Goal: Task Accomplishment & Management: Complete application form

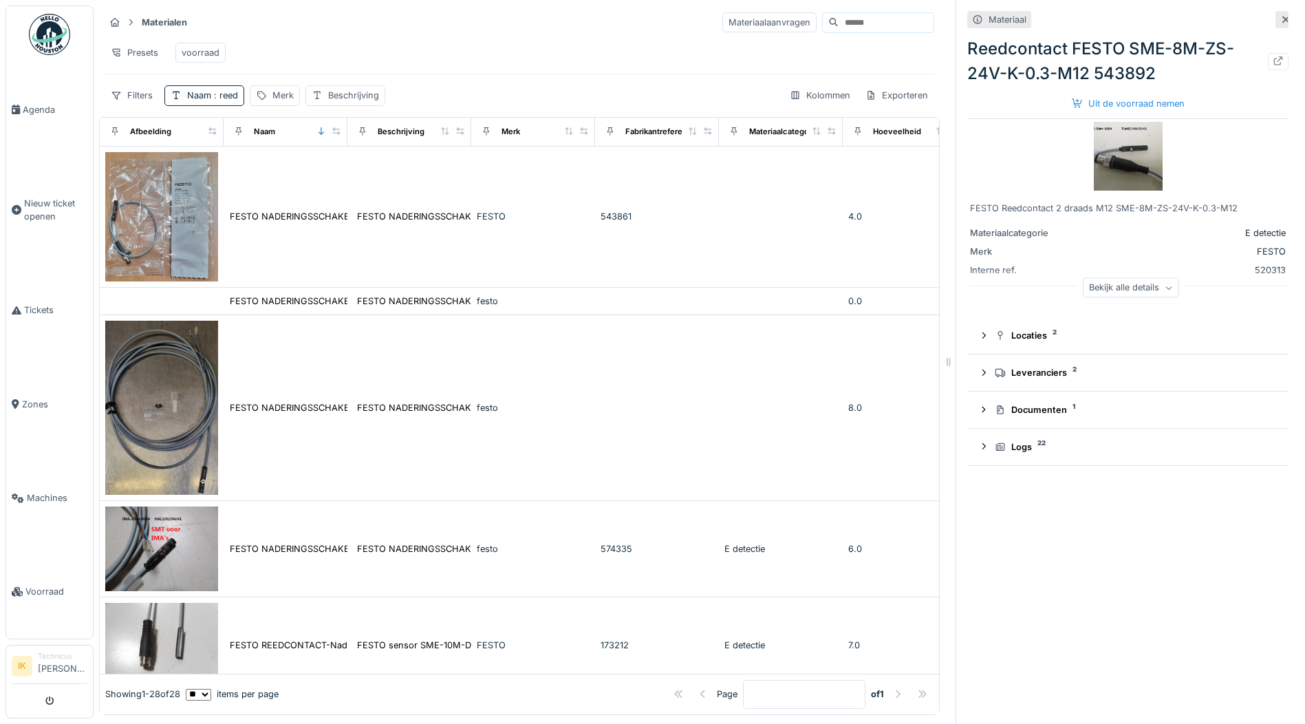
scroll to position [482, 0]
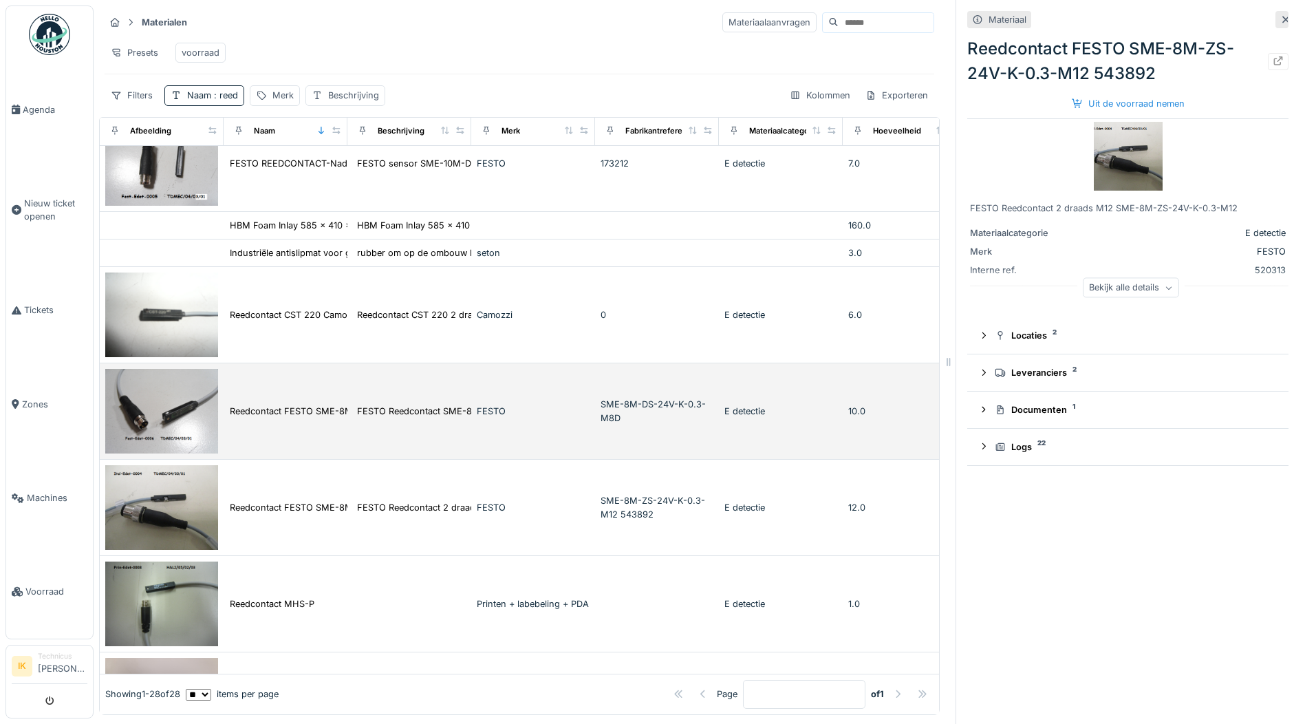
click at [197, 422] on img at bounding box center [161, 411] width 113 height 85
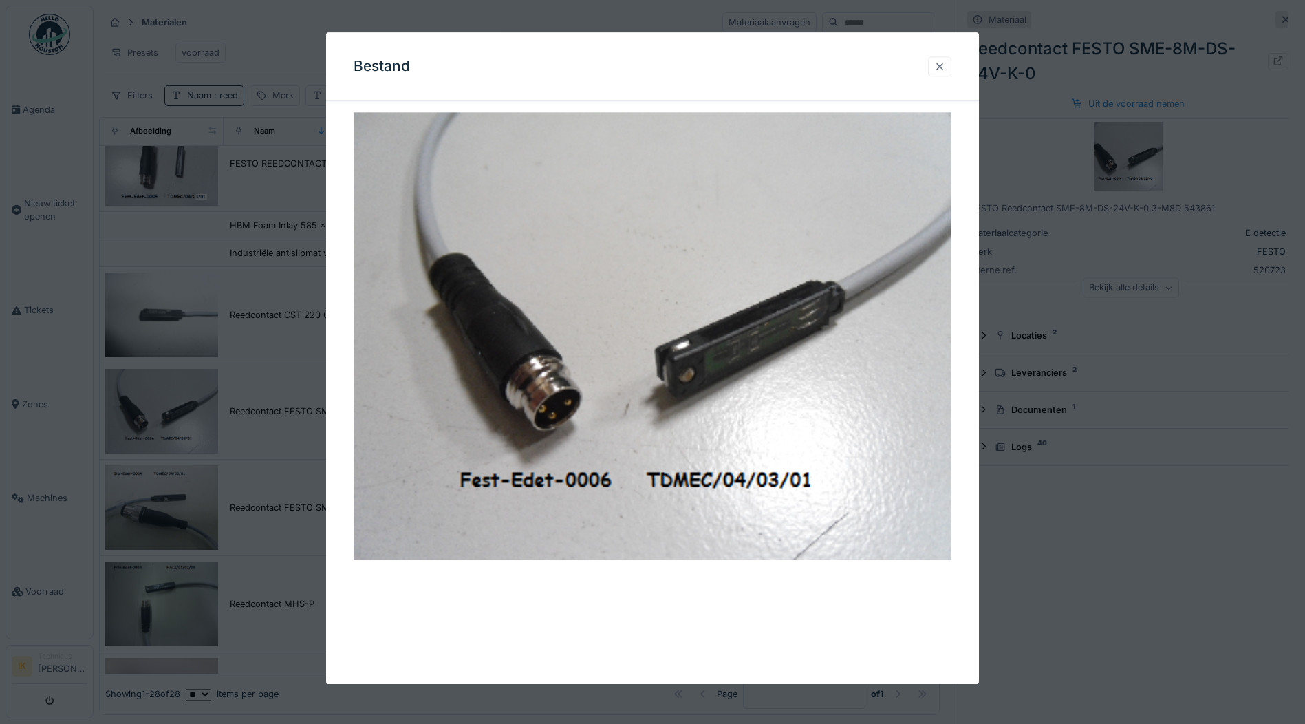
click at [943, 63] on div at bounding box center [939, 66] width 11 height 13
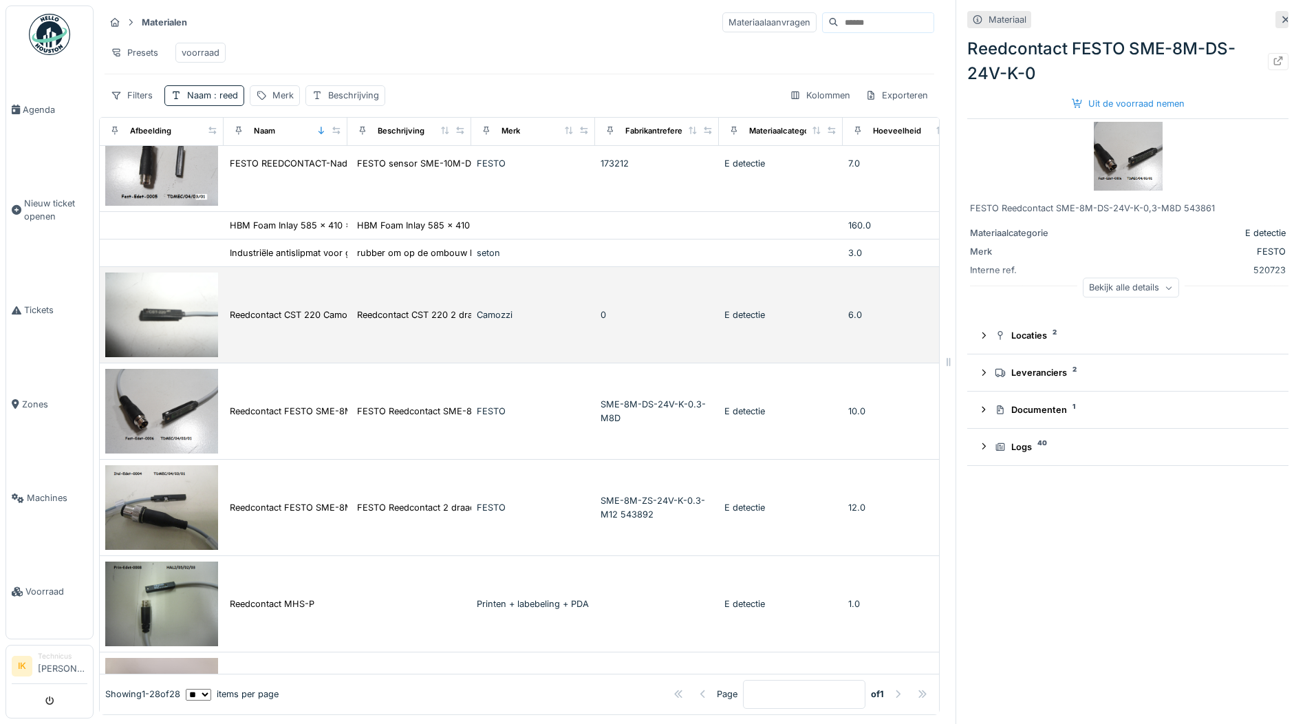
click at [143, 321] on img at bounding box center [161, 314] width 113 height 85
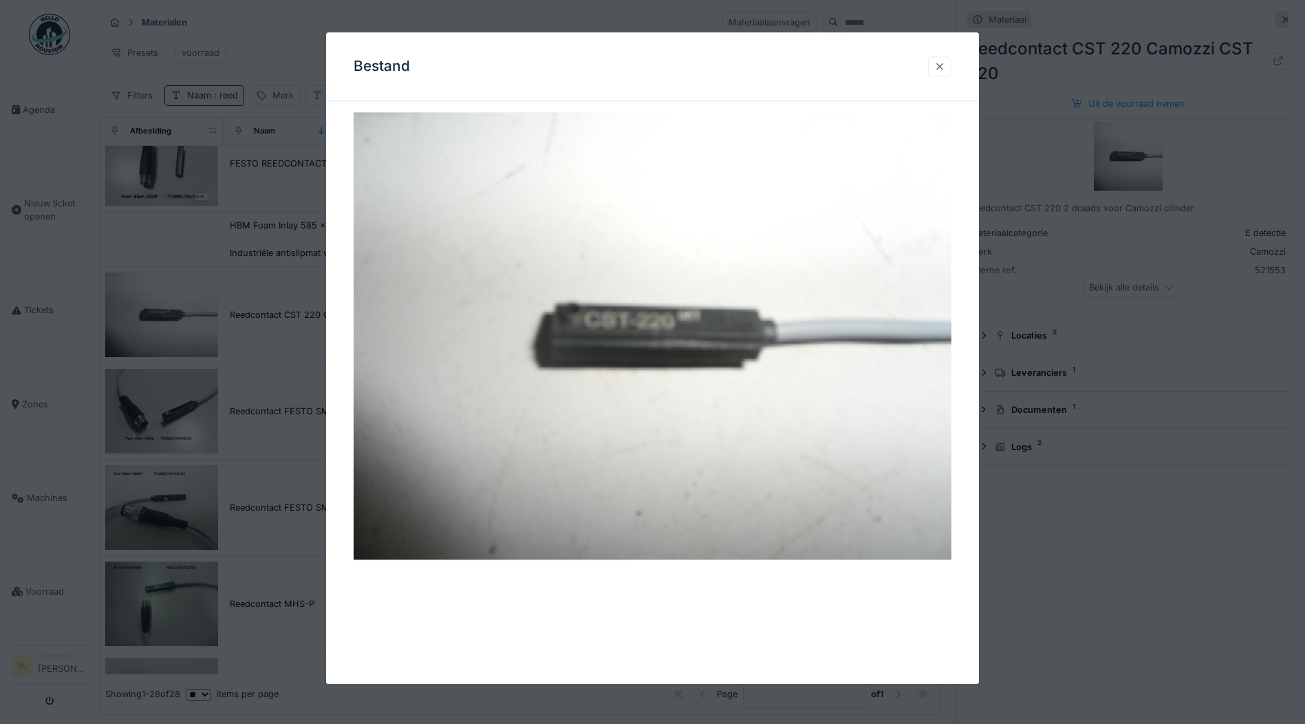
click at [945, 66] on div at bounding box center [939, 66] width 11 height 13
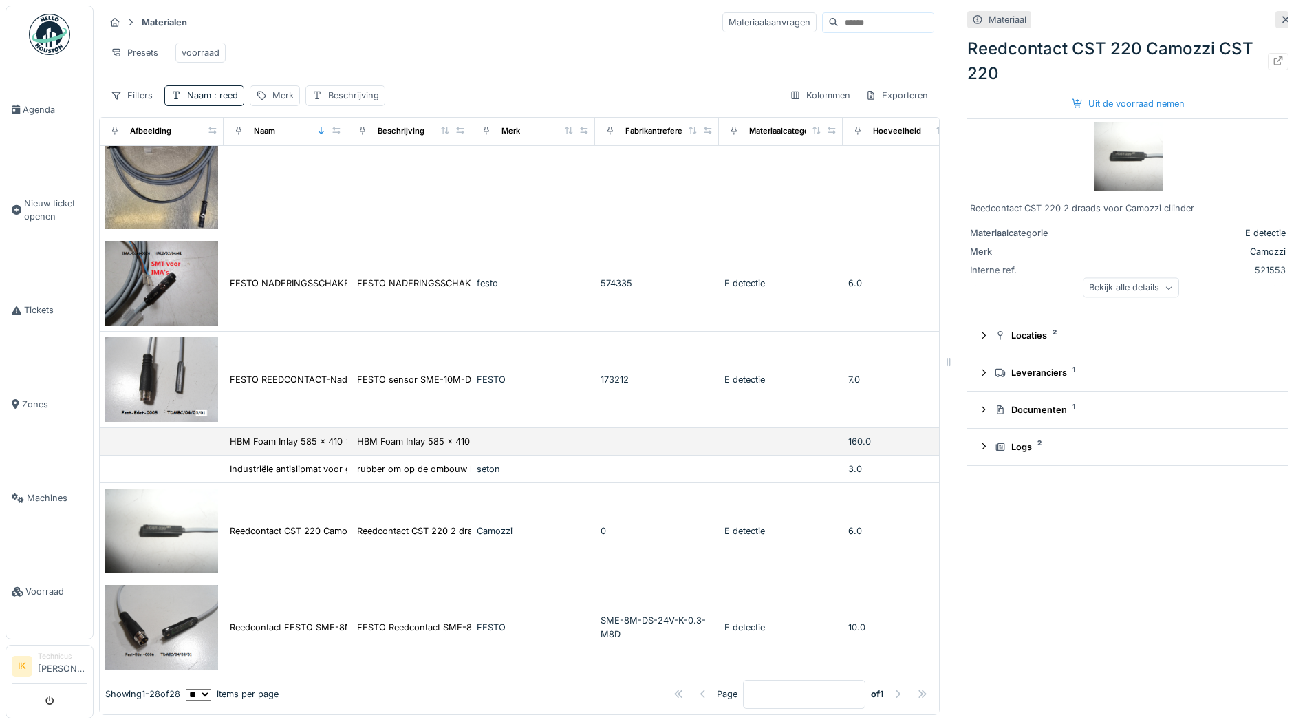
scroll to position [206, 0]
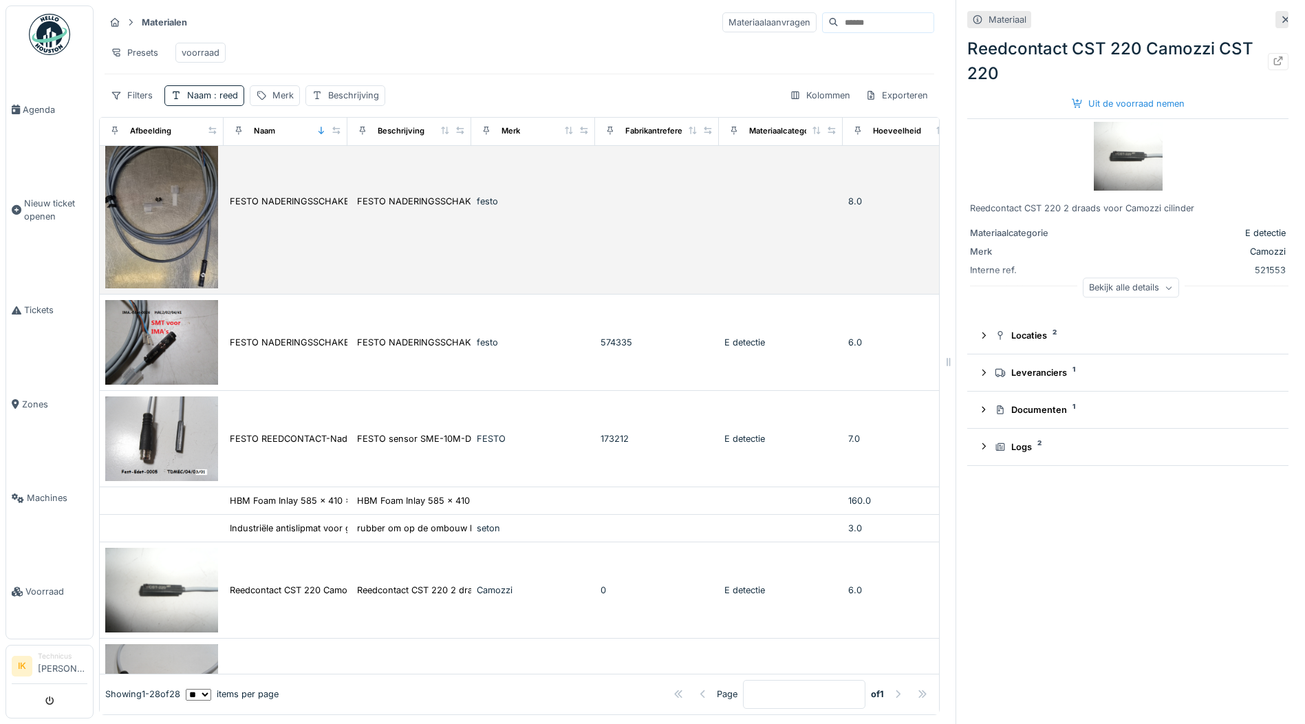
click at [184, 258] on img at bounding box center [161, 201] width 113 height 174
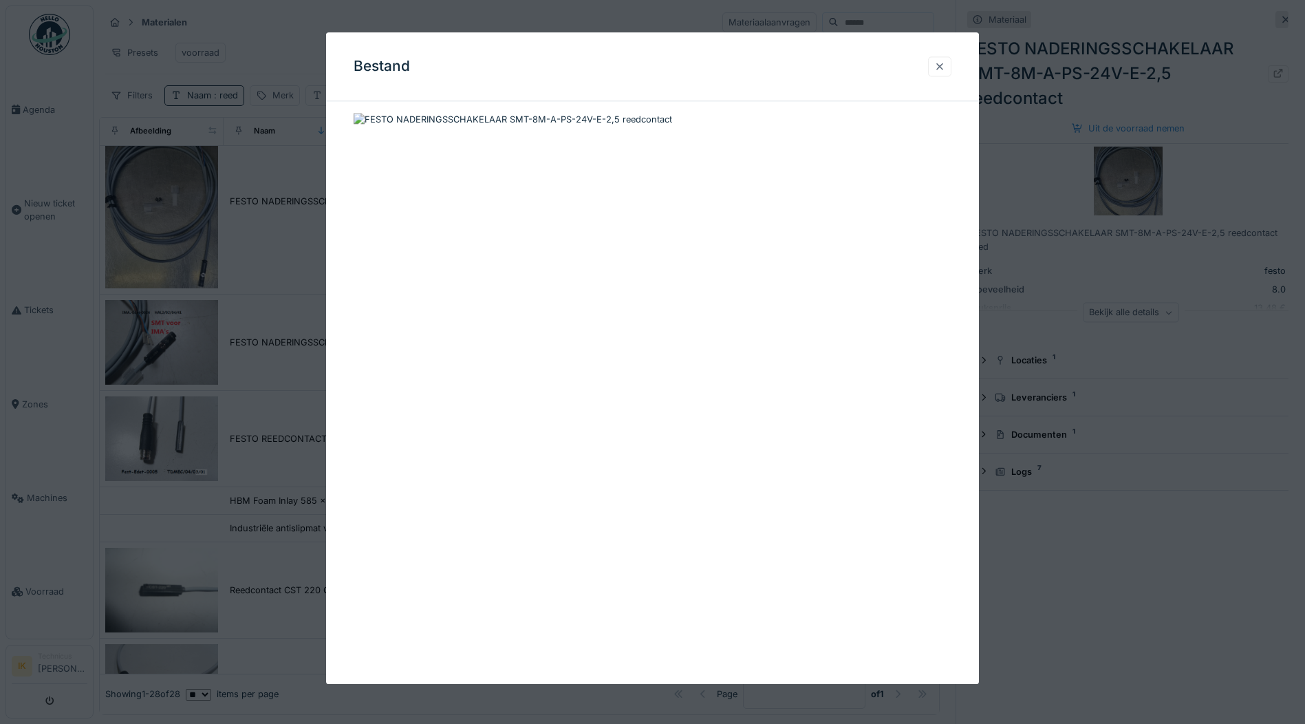
click at [945, 68] on div at bounding box center [939, 66] width 11 height 13
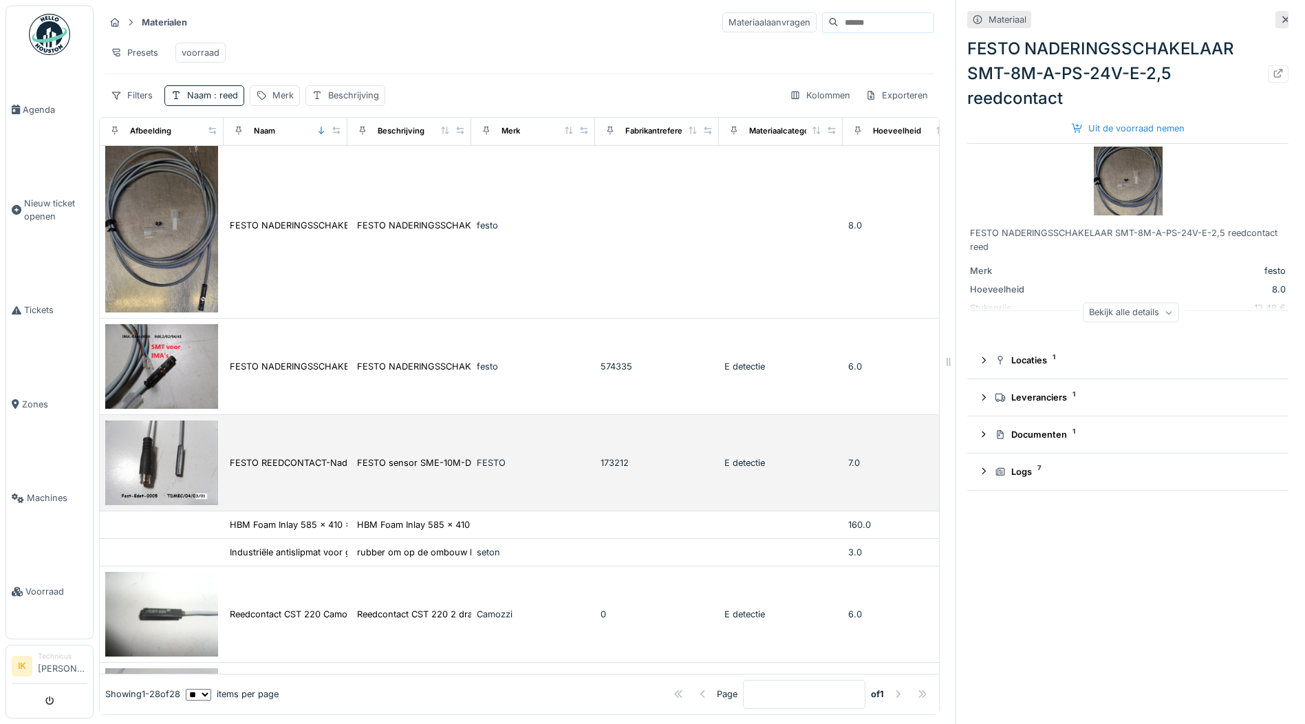
scroll to position [206, 0]
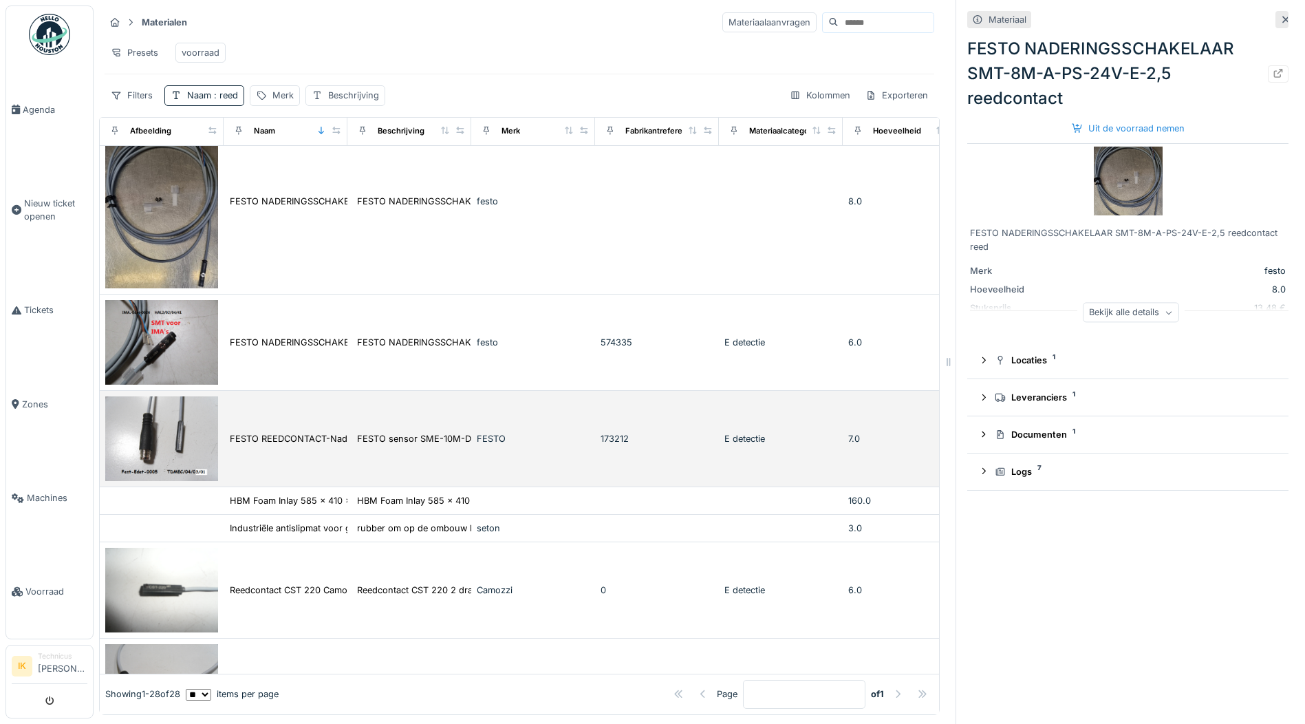
click at [195, 441] on img at bounding box center [161, 438] width 113 height 85
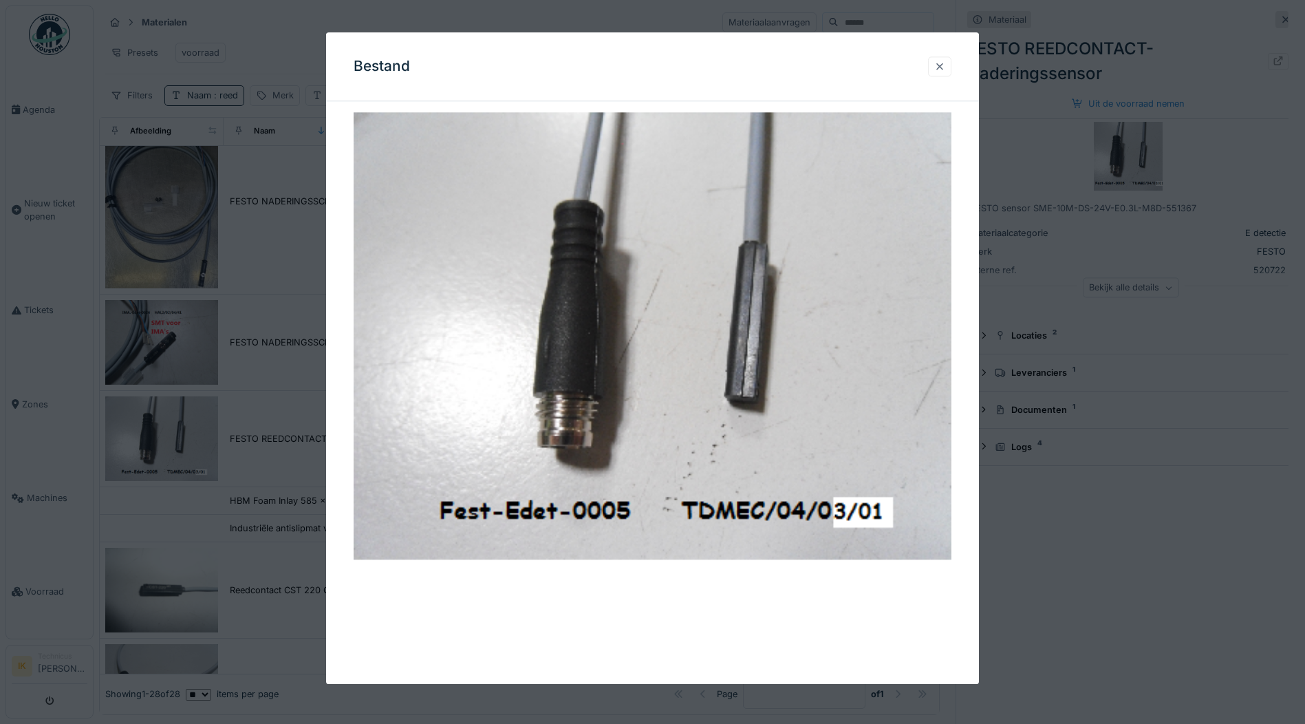
click at [941, 64] on div at bounding box center [939, 66] width 11 height 13
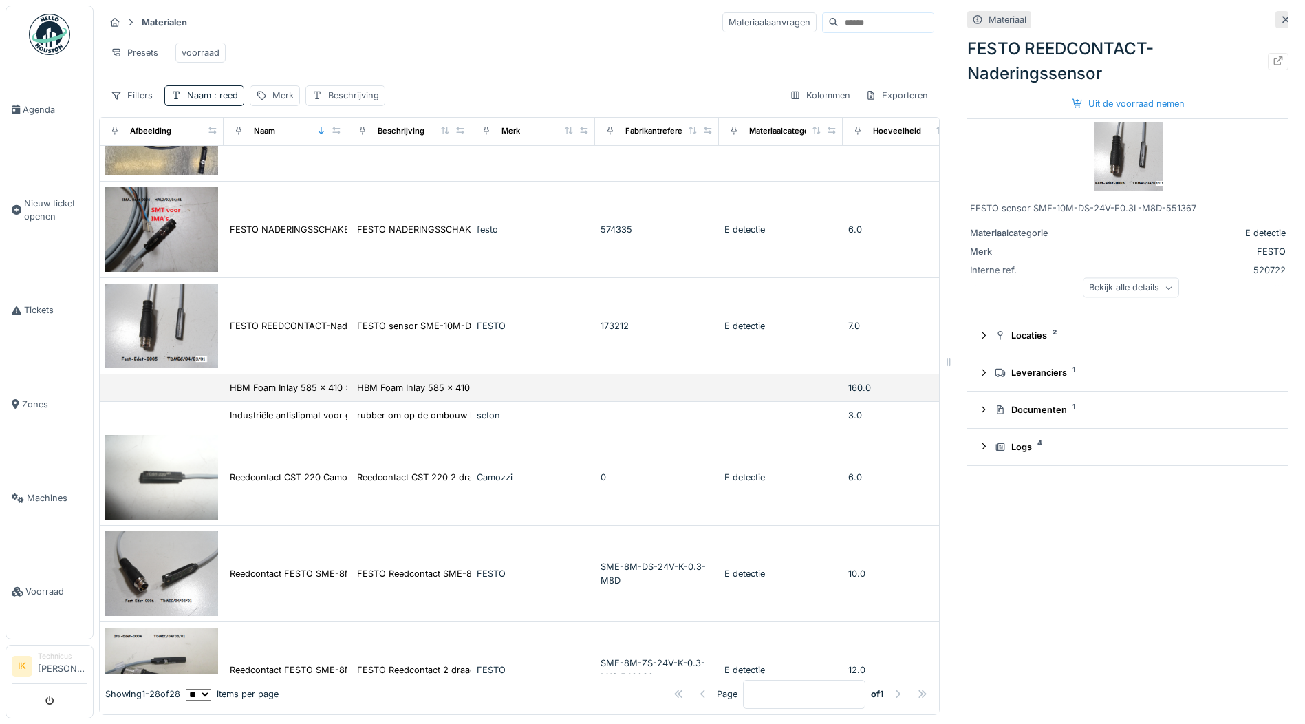
scroll to position [344, 0]
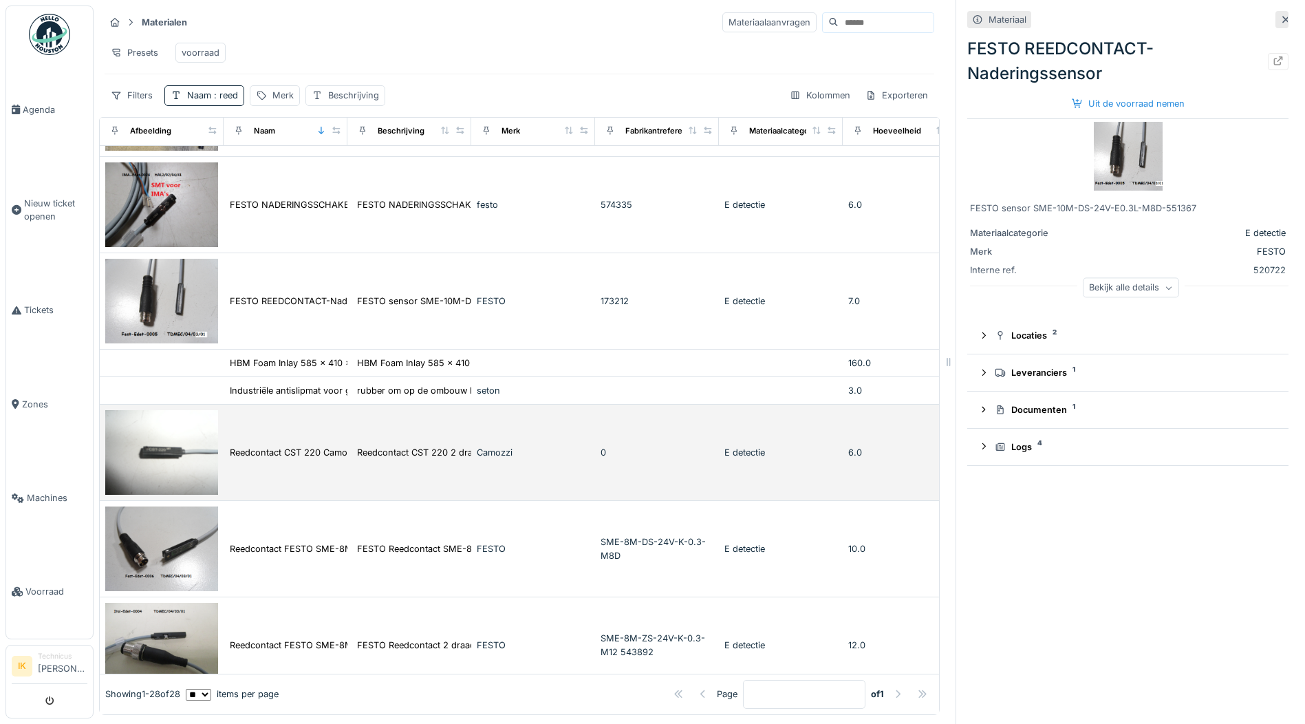
click at [175, 461] on img at bounding box center [161, 452] width 113 height 85
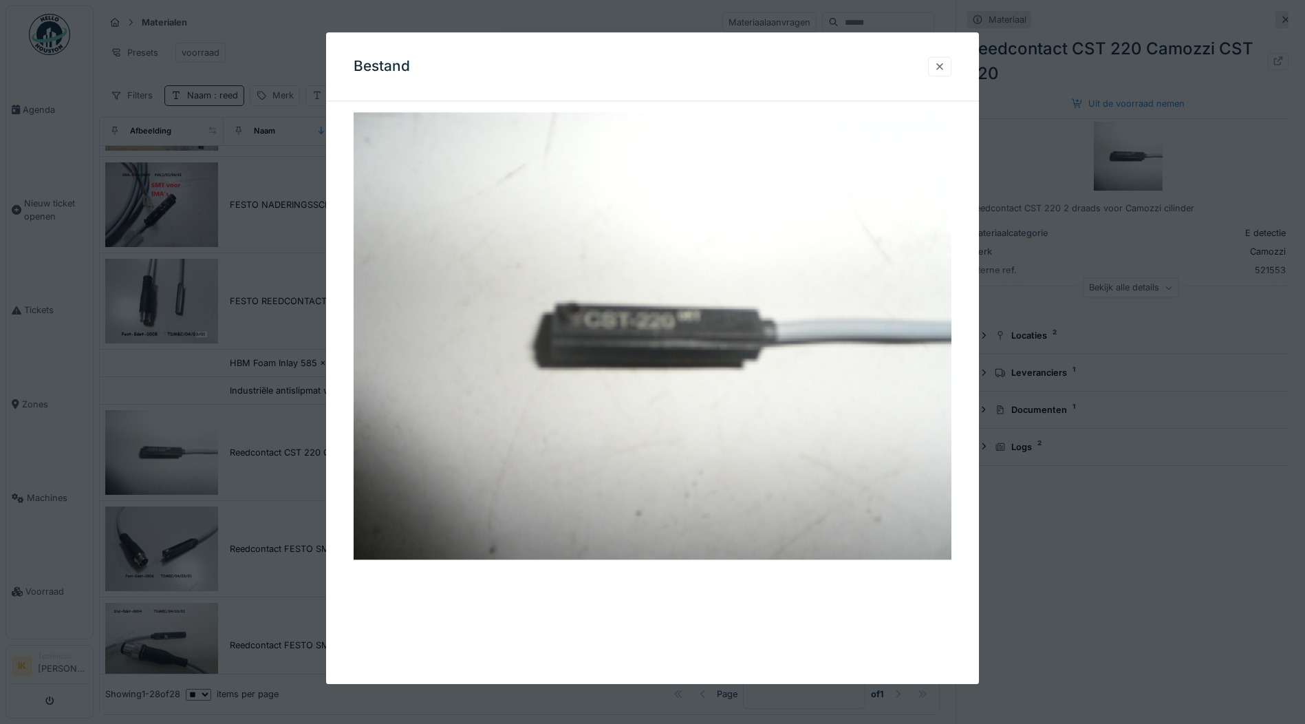
click at [945, 66] on div at bounding box center [939, 66] width 11 height 13
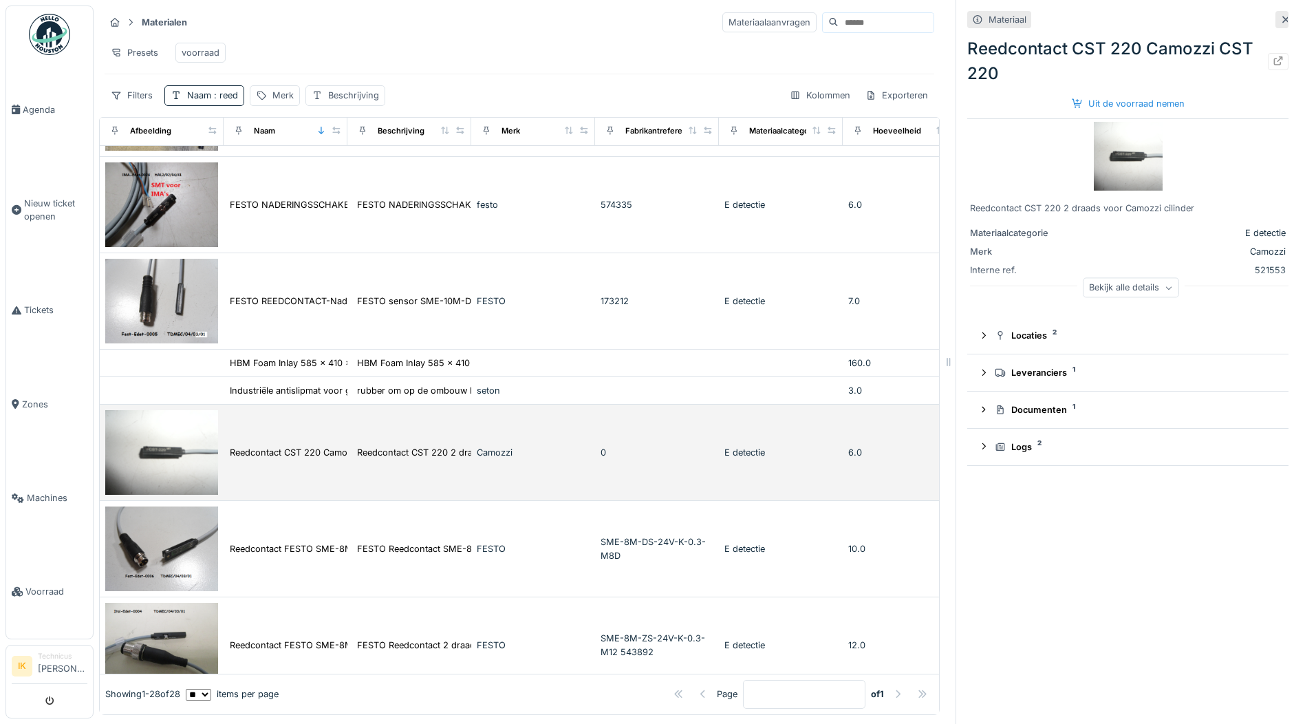
scroll to position [482, 0]
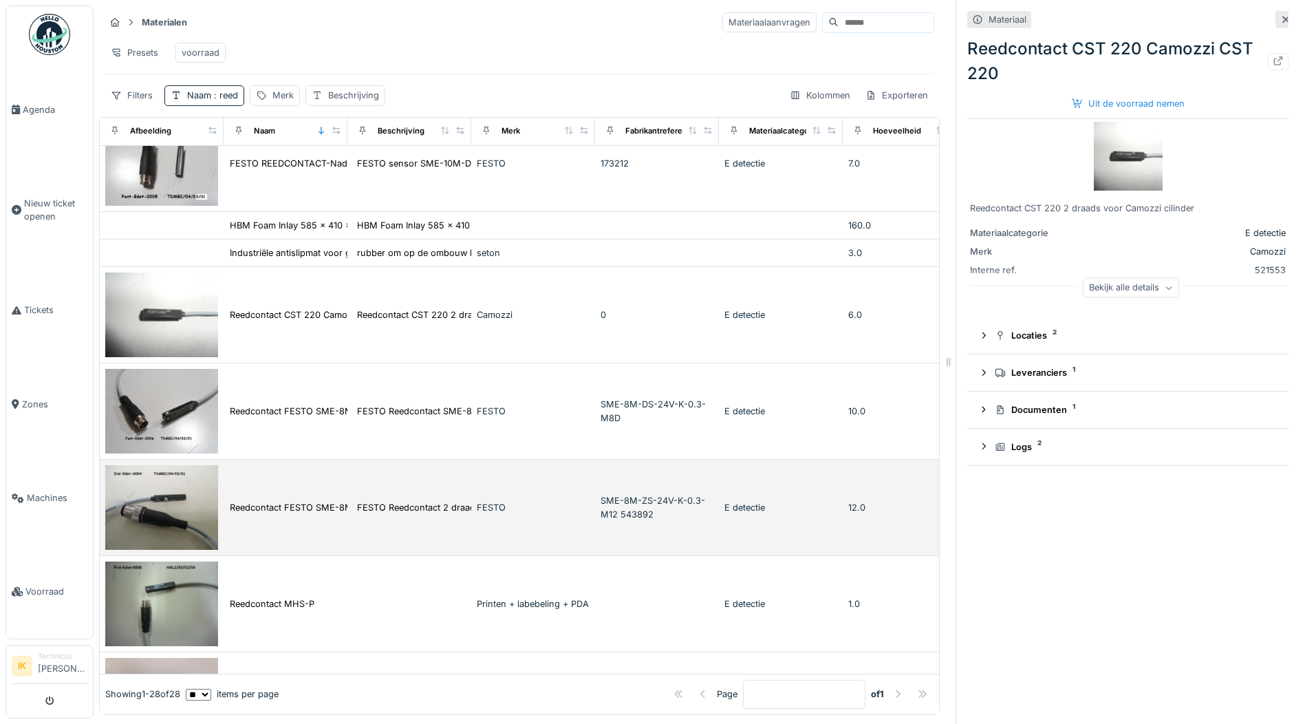
click at [171, 504] on img at bounding box center [161, 507] width 113 height 85
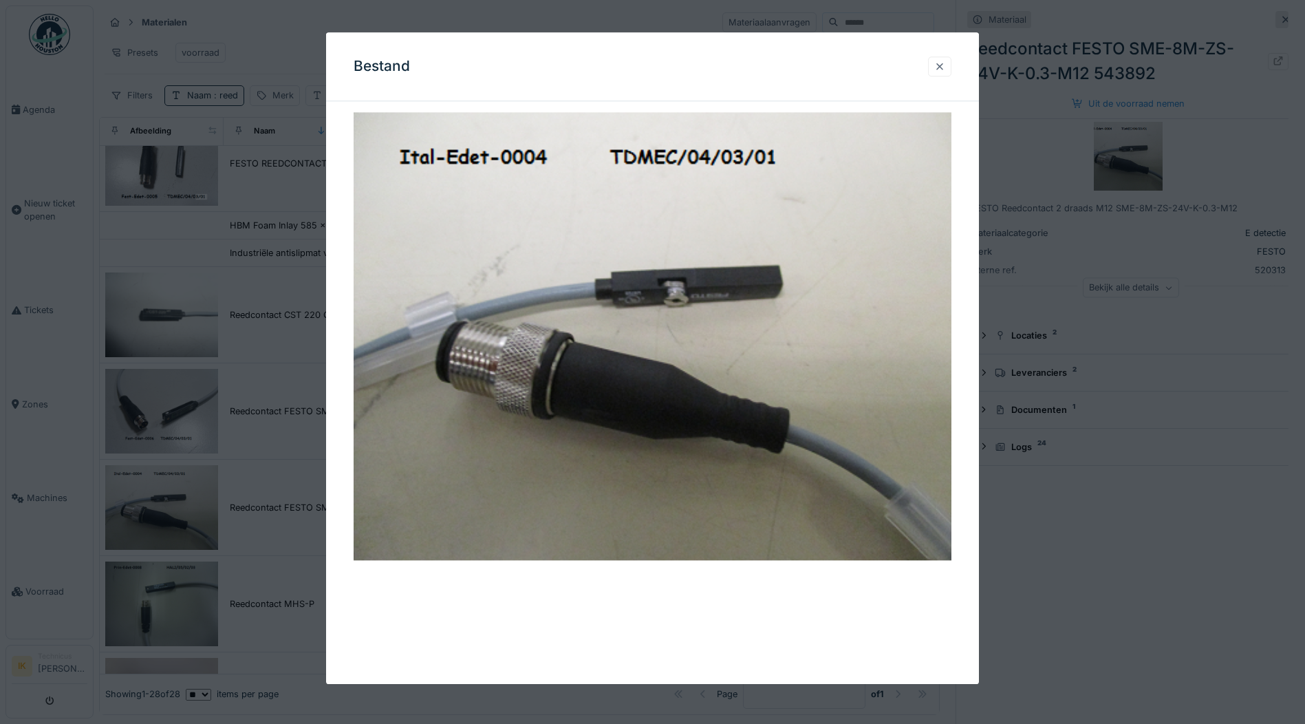
click at [945, 67] on div at bounding box center [939, 66] width 11 height 13
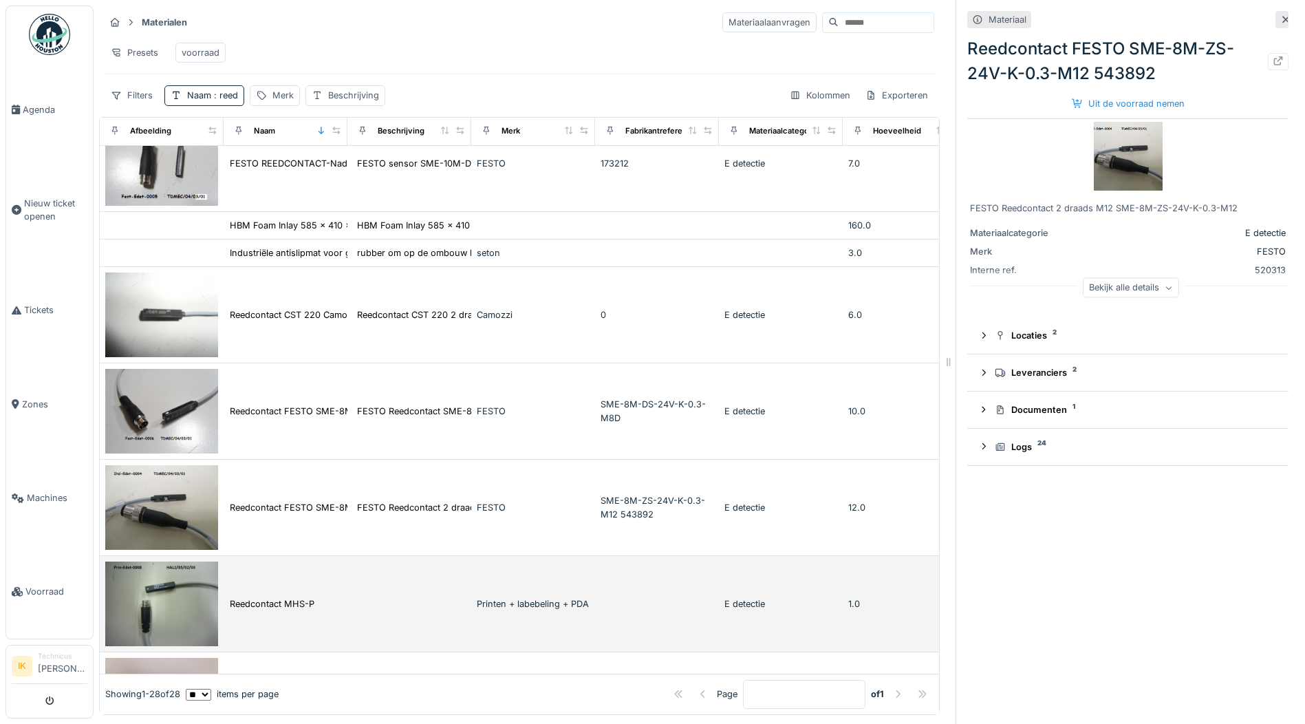
click at [177, 606] on img at bounding box center [161, 603] width 113 height 85
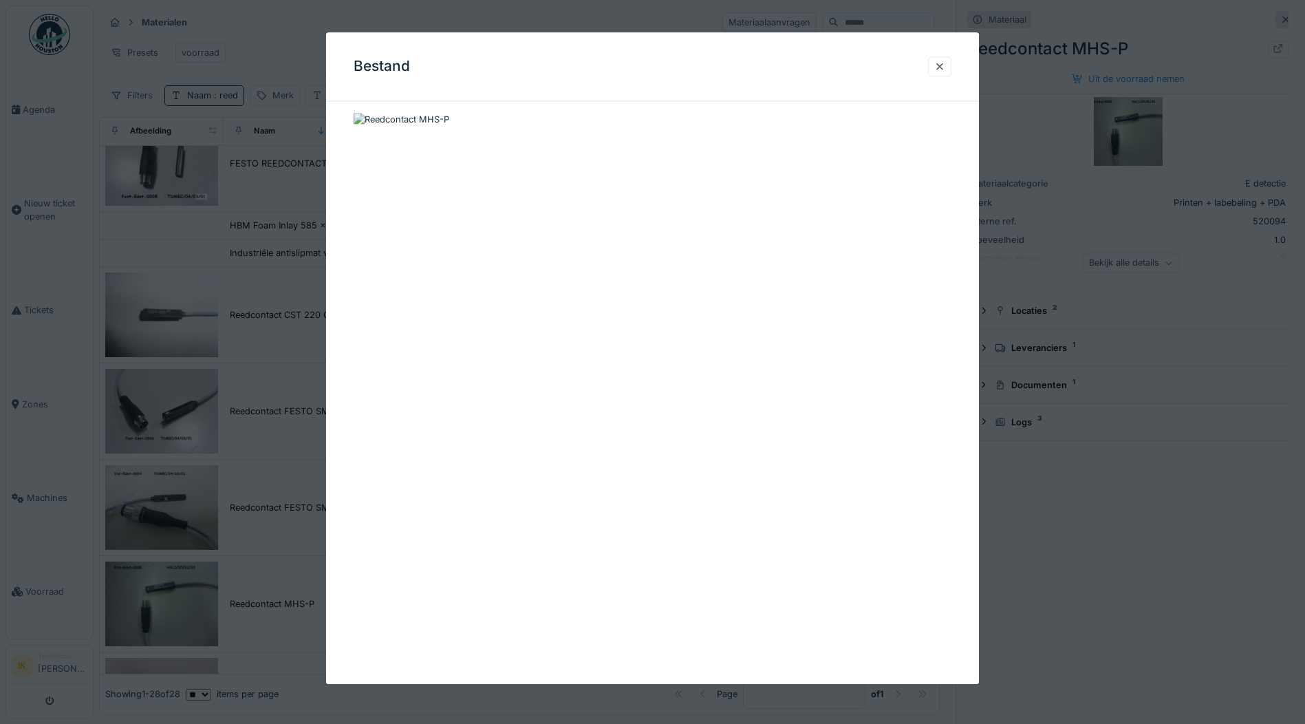
click at [376, 118] on img at bounding box center [402, 119] width 96 height 13
click at [940, 70] on div at bounding box center [939, 66] width 11 height 13
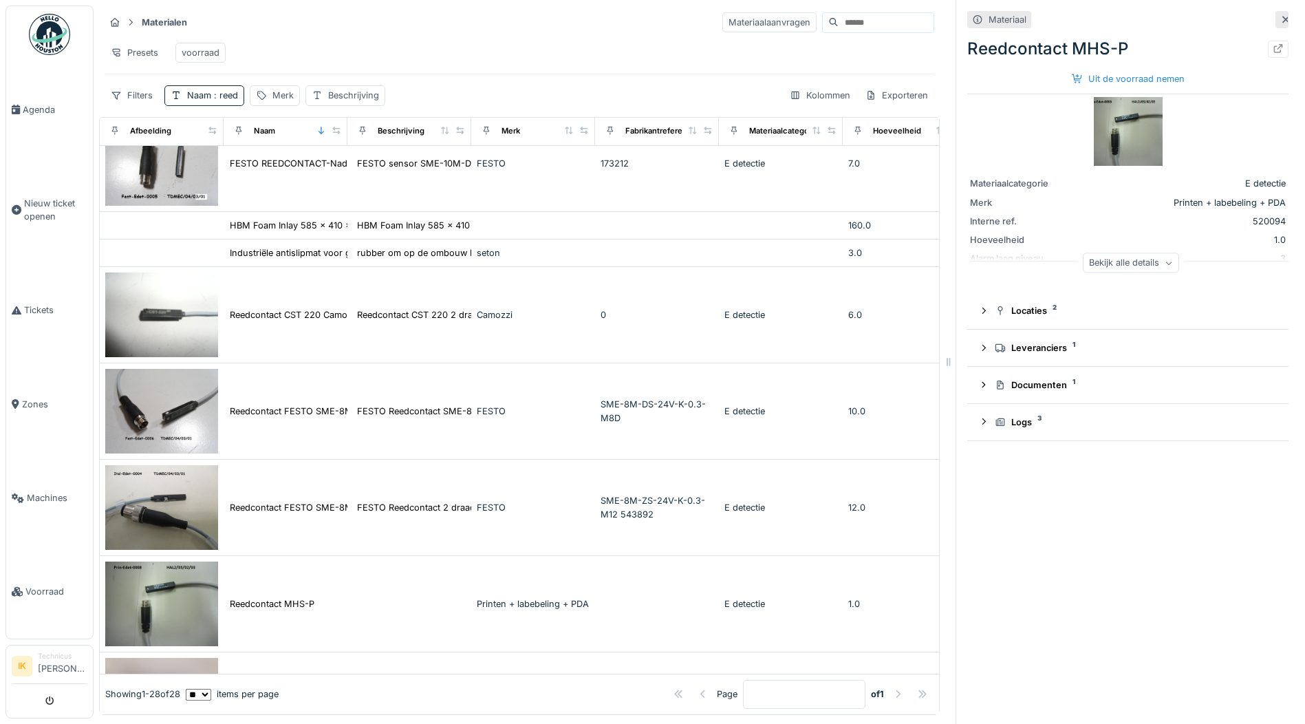
click at [1099, 128] on img at bounding box center [1128, 131] width 69 height 69
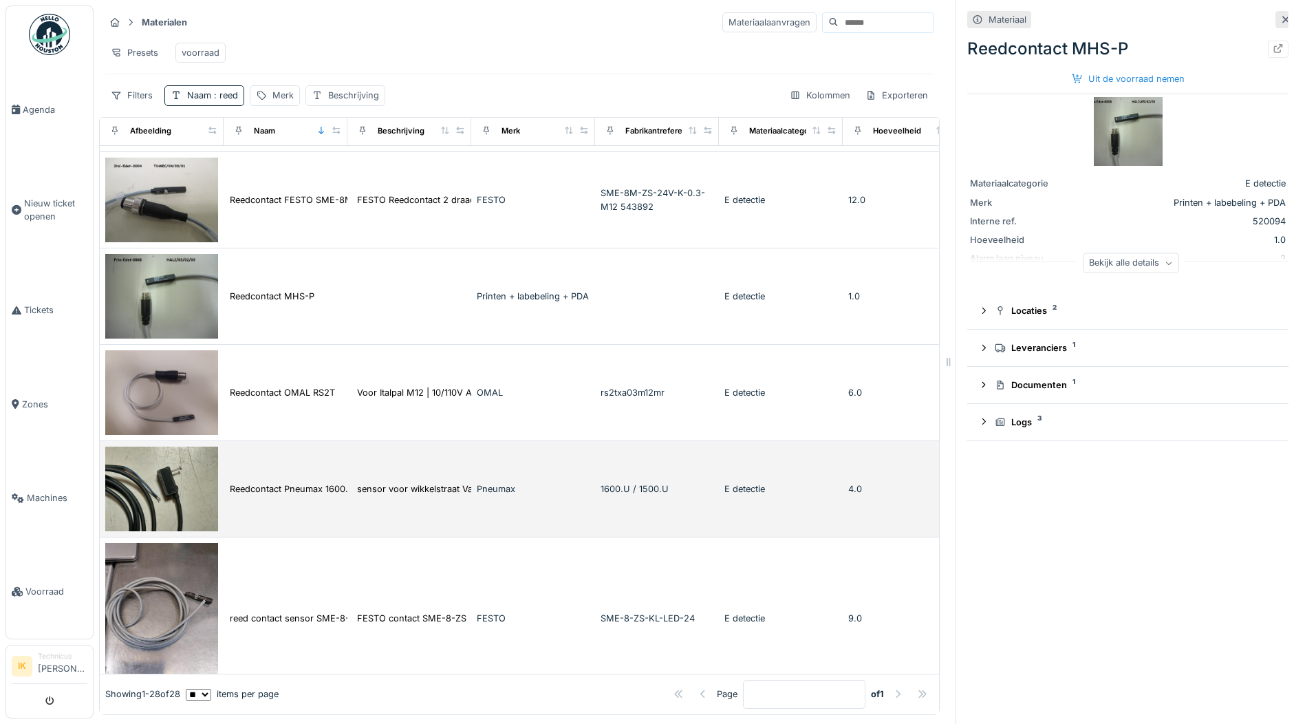
scroll to position [825, 0]
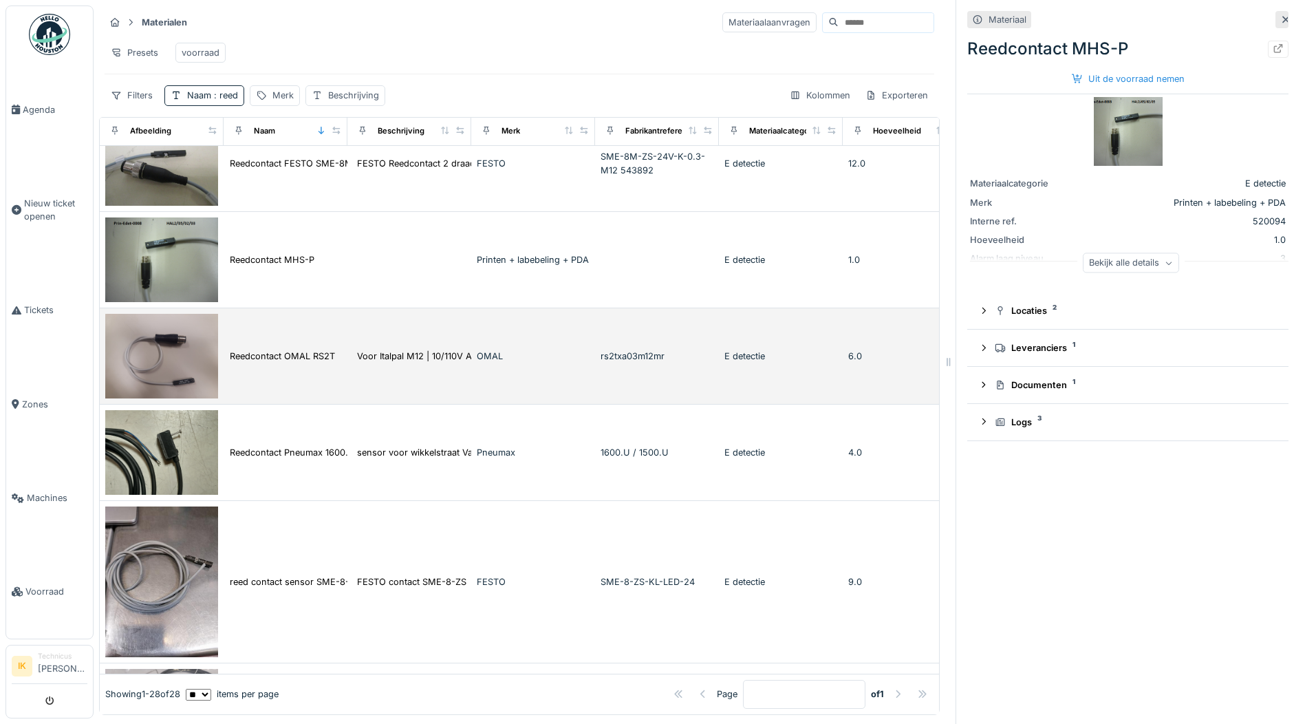
click at [177, 369] on img at bounding box center [161, 356] width 113 height 85
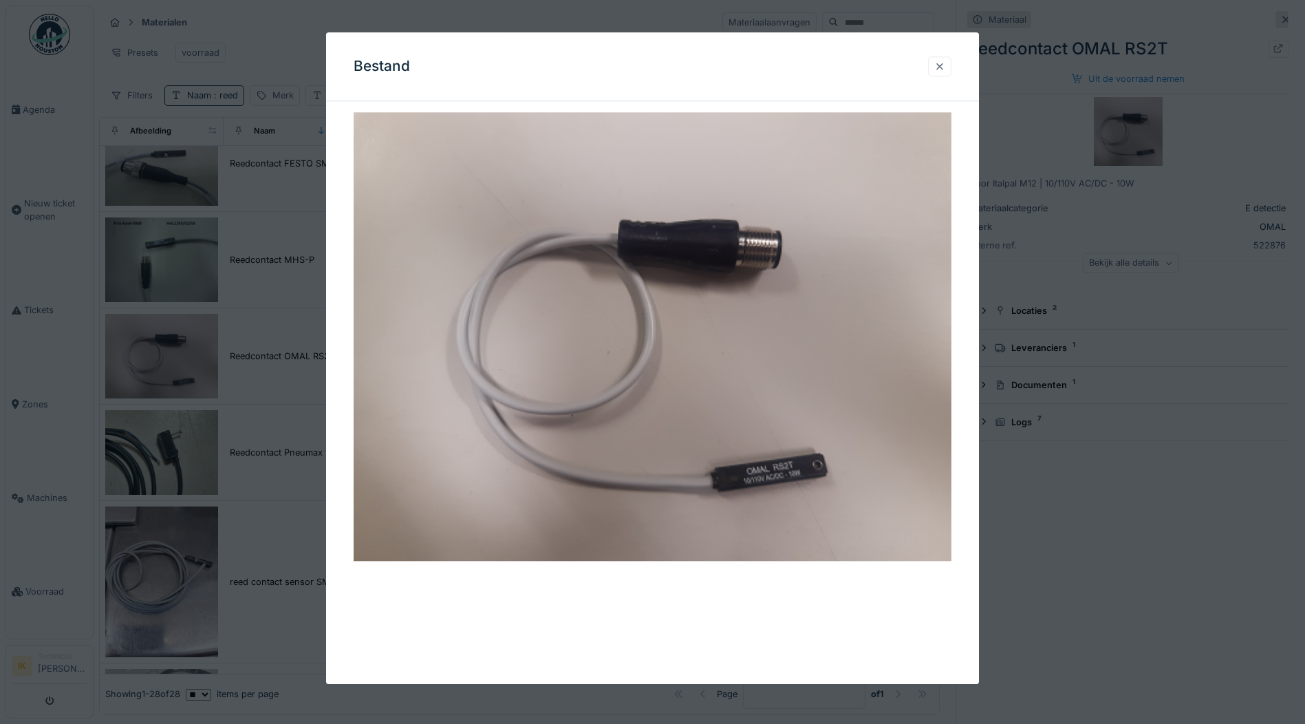
click at [945, 64] on div at bounding box center [939, 66] width 11 height 13
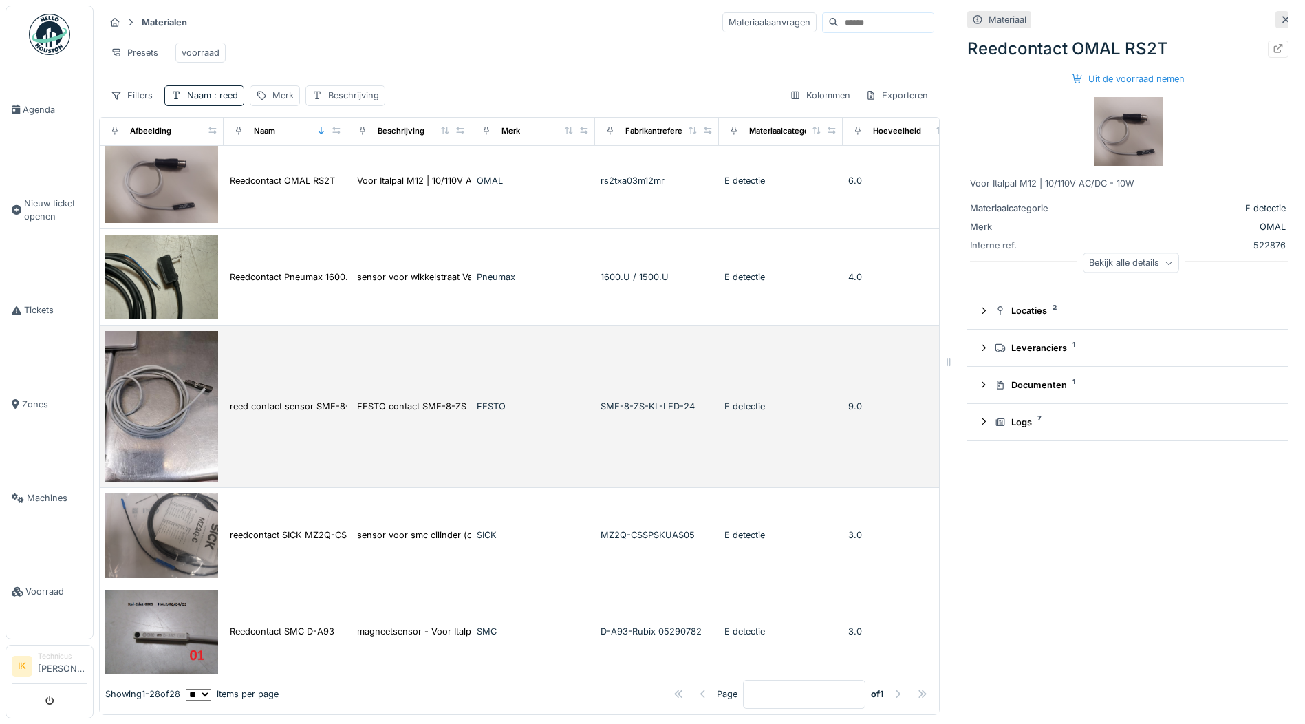
scroll to position [1169, 0]
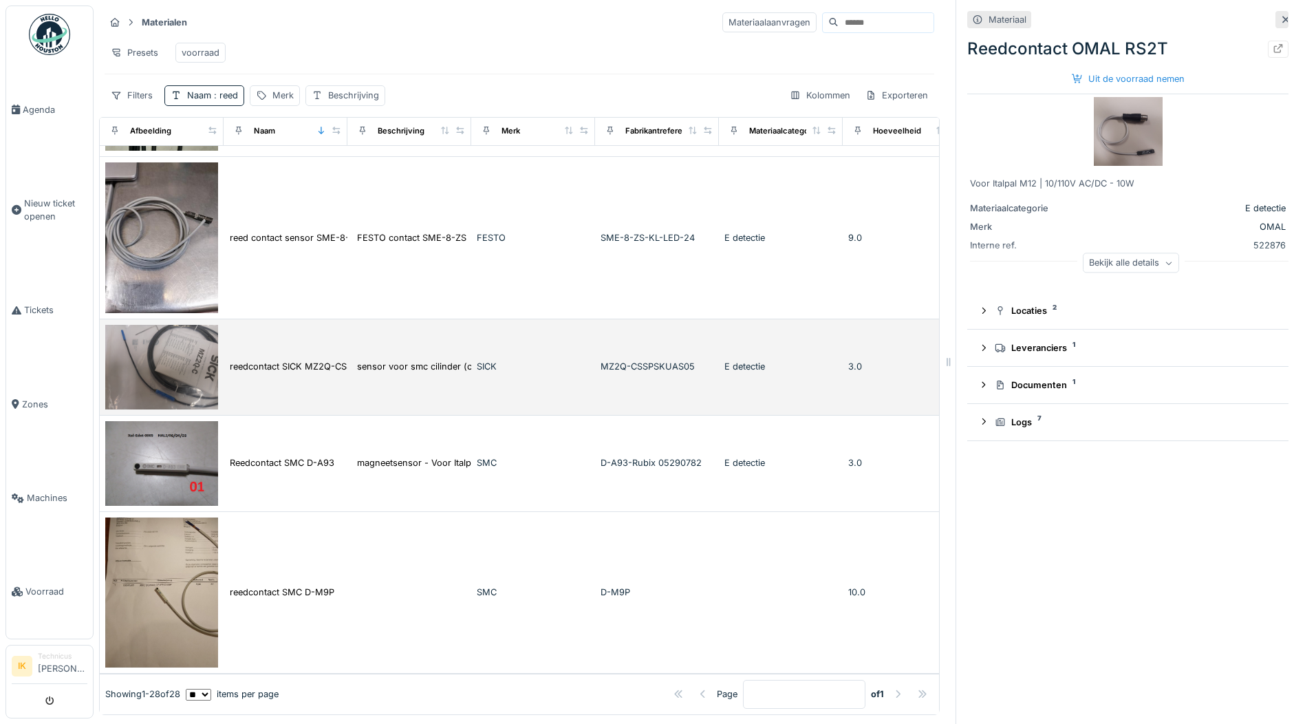
click at [168, 389] on img at bounding box center [161, 367] width 113 height 85
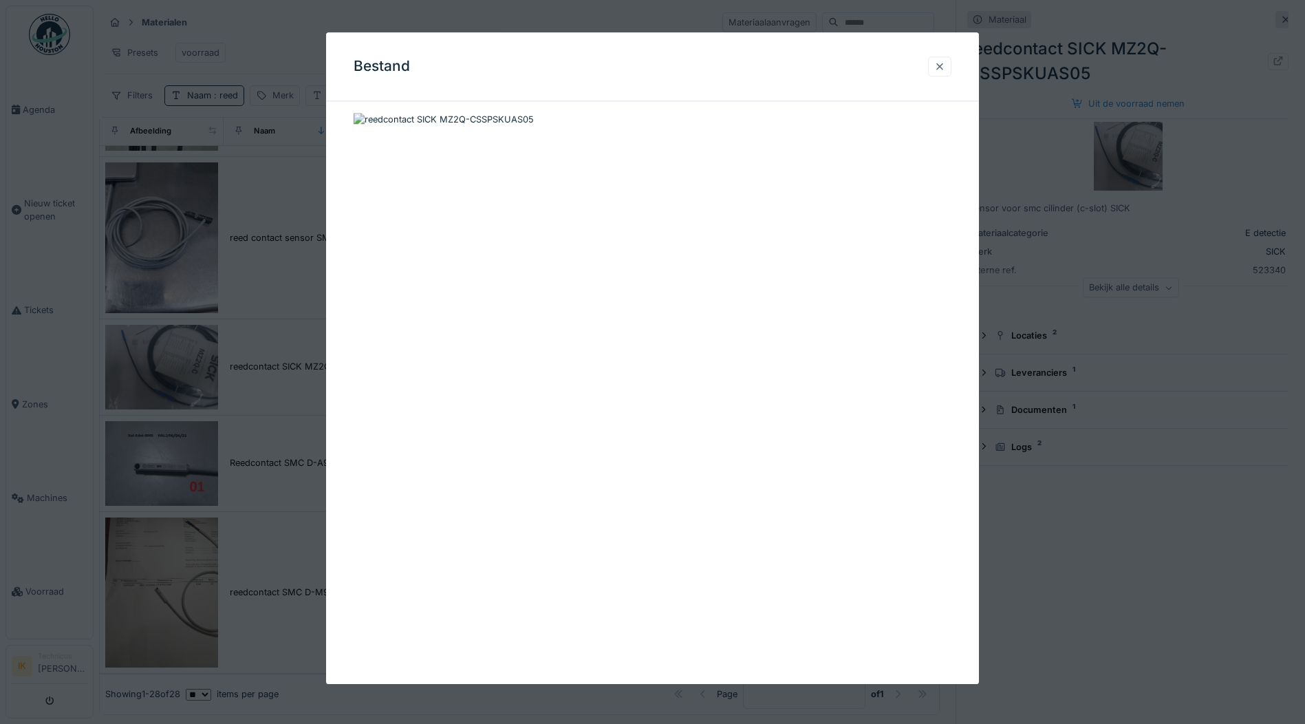
click at [945, 67] on div at bounding box center [939, 66] width 11 height 13
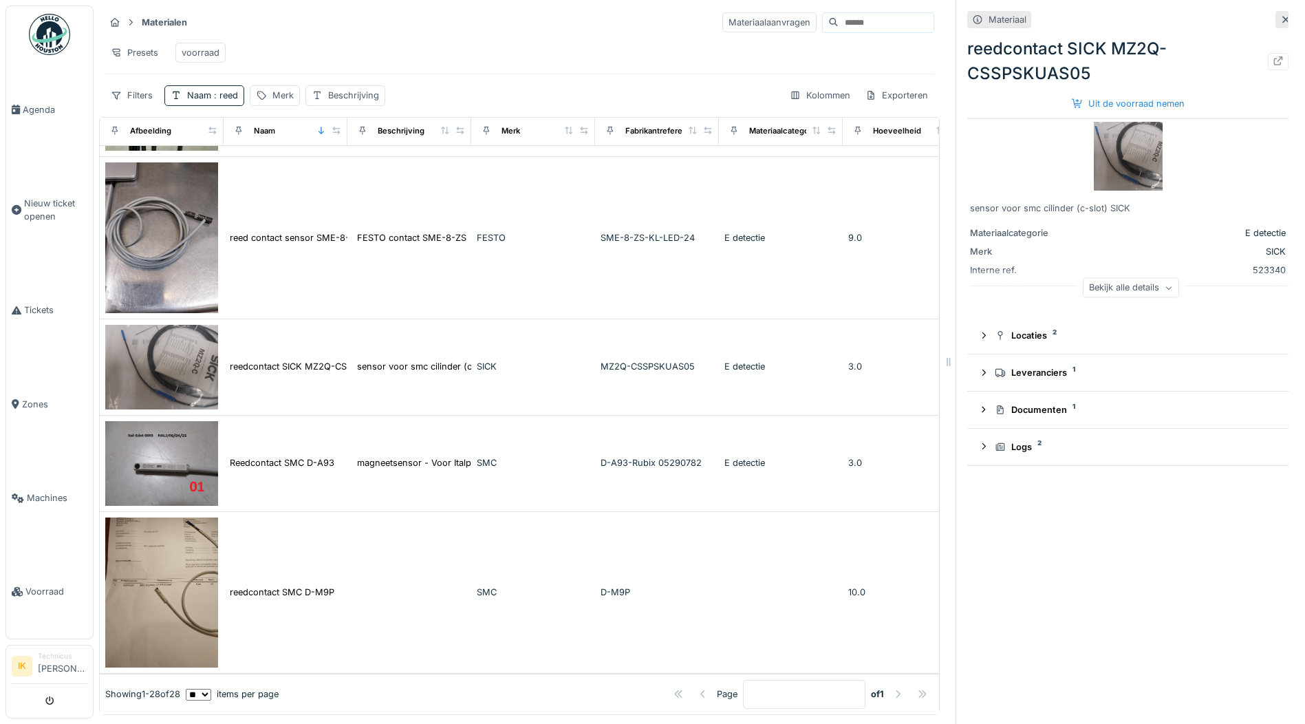
click at [1124, 153] on img at bounding box center [1128, 156] width 69 height 69
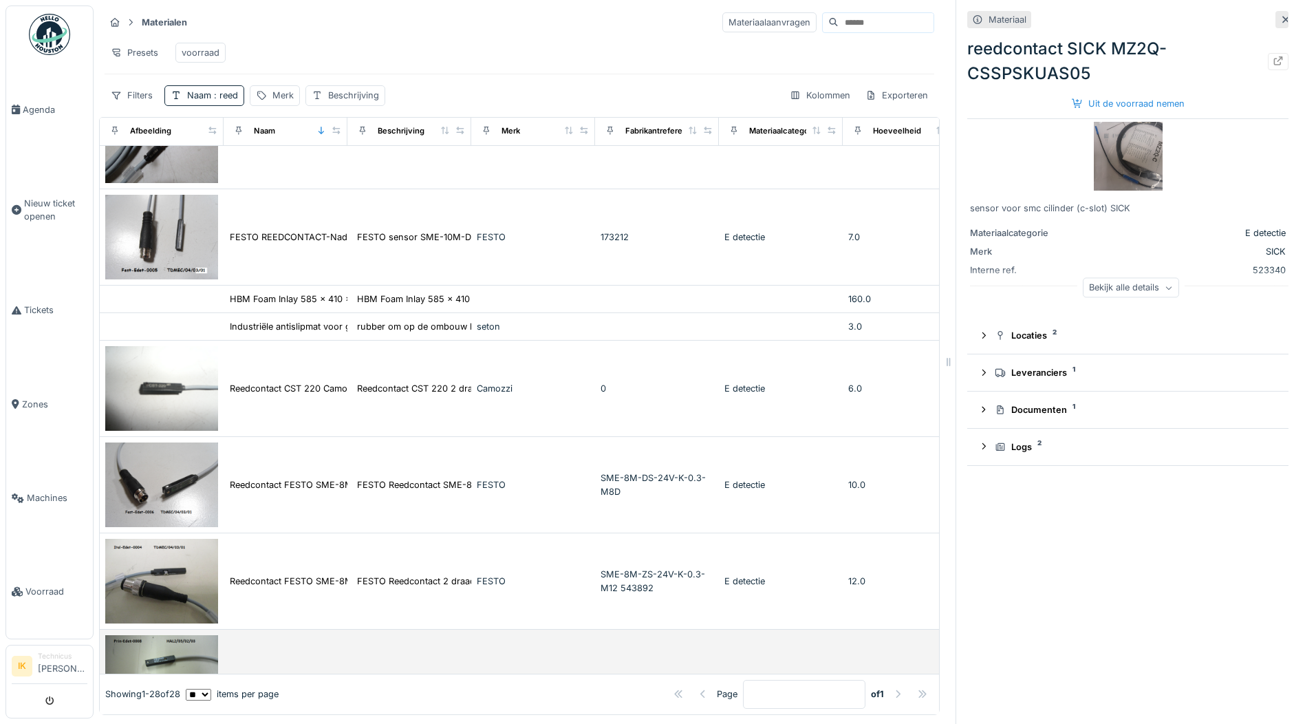
scroll to position [402, 0]
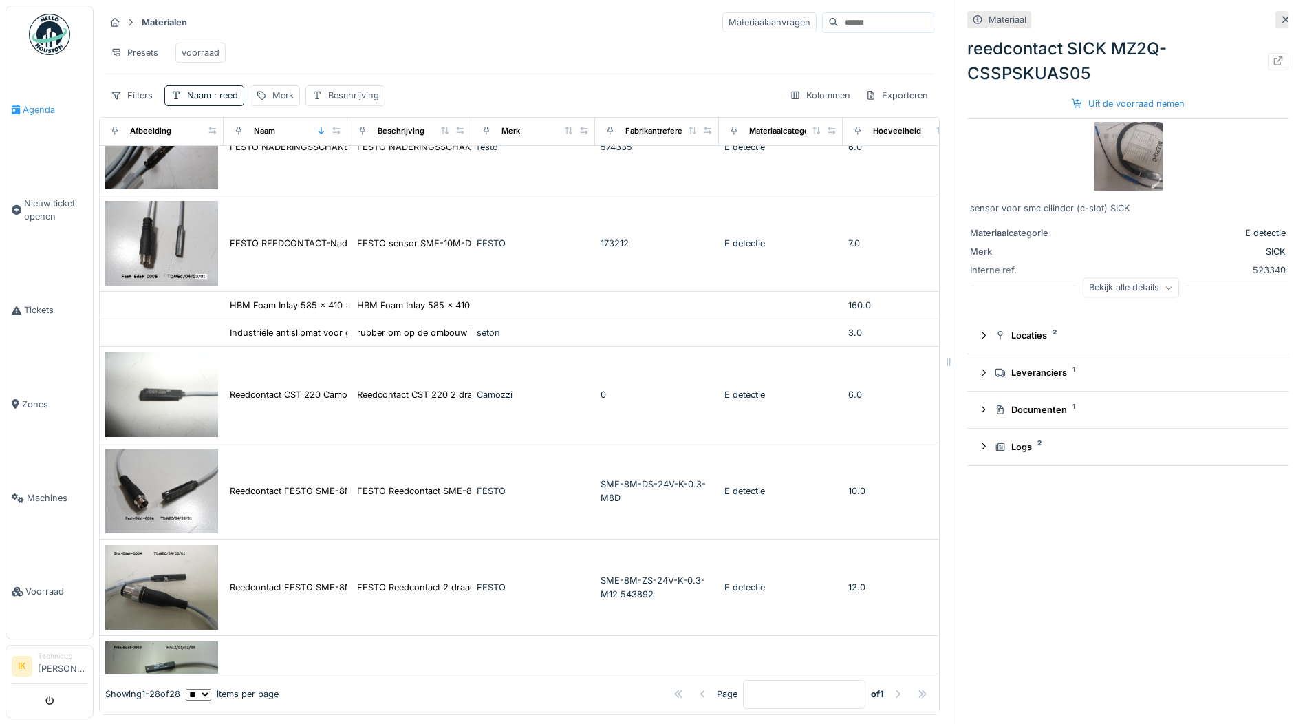
click at [36, 106] on span "Agenda" at bounding box center [55, 109] width 65 height 13
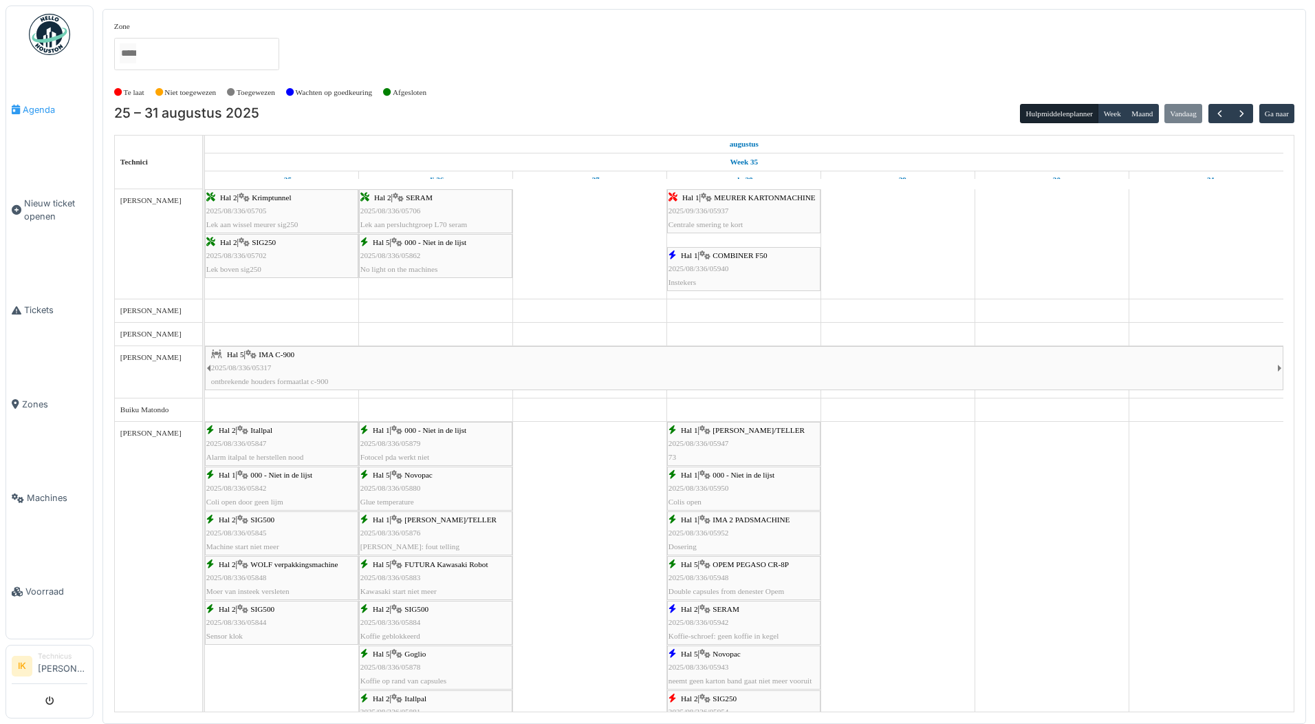
click at [46, 104] on span "Agenda" at bounding box center [55, 109] width 65 height 13
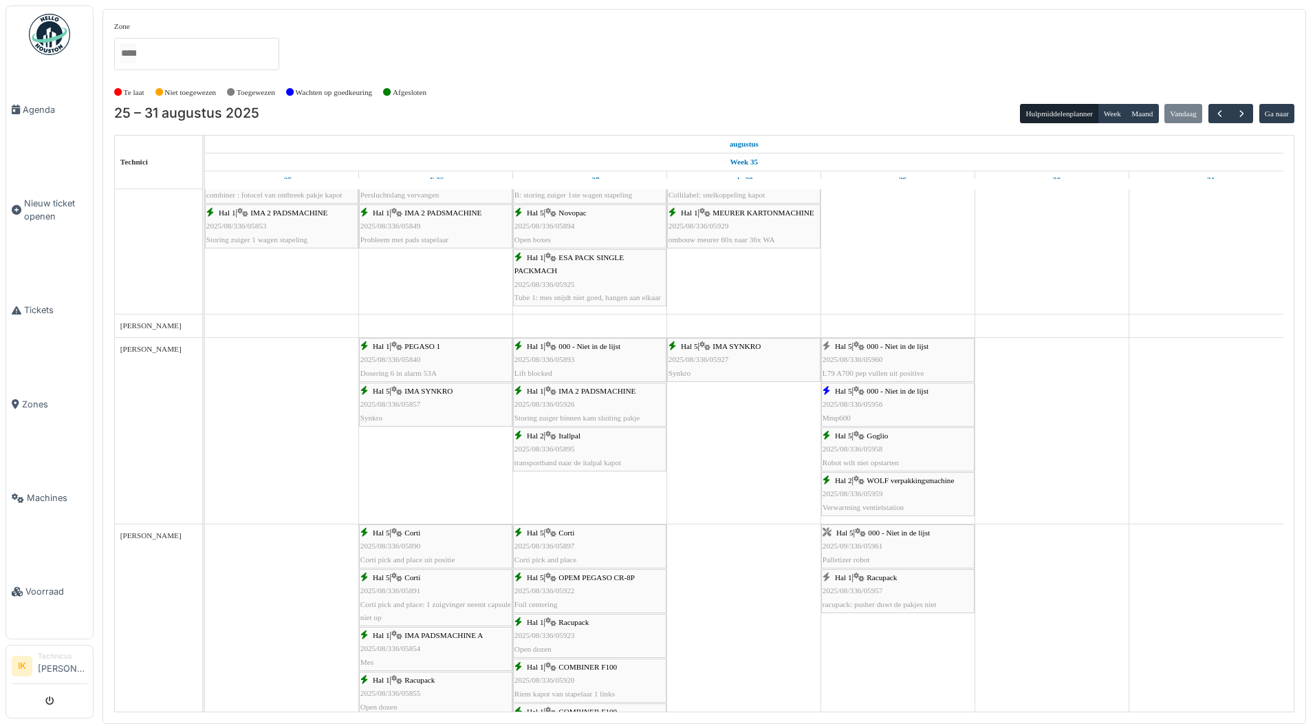
scroll to position [688, 0]
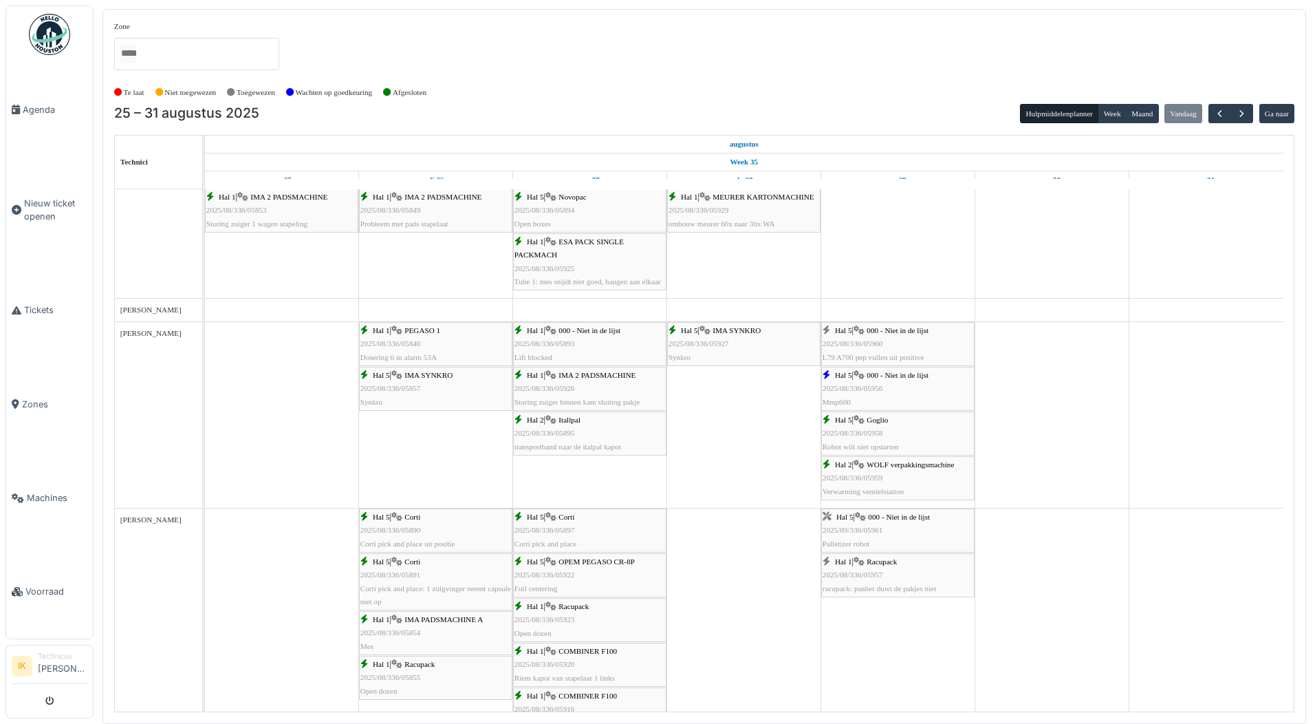
click at [878, 336] on div "Hal 5 | 000 - Niet in de lijst 2025/08/336/05960 L79 A700 pep vullen uit positi…" at bounding box center [898, 344] width 151 height 40
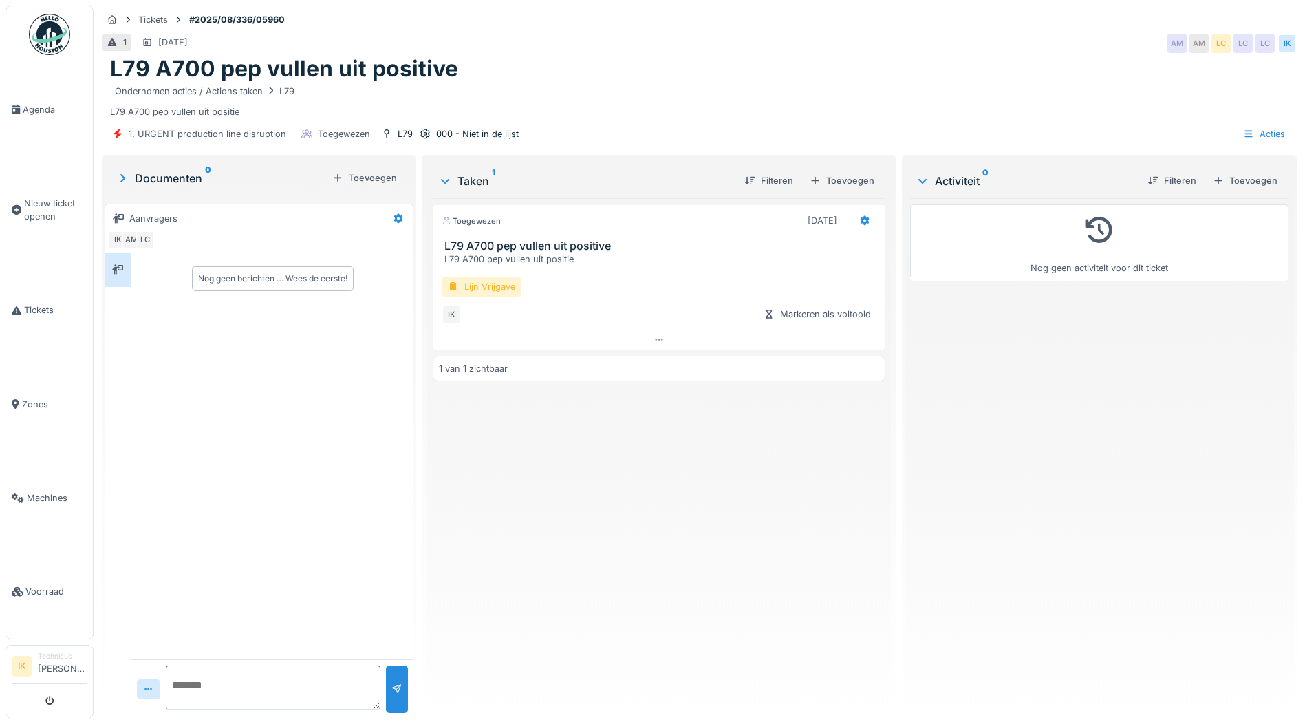
click at [462, 283] on div "Lijn Vrijgave" at bounding box center [482, 287] width 80 height 20
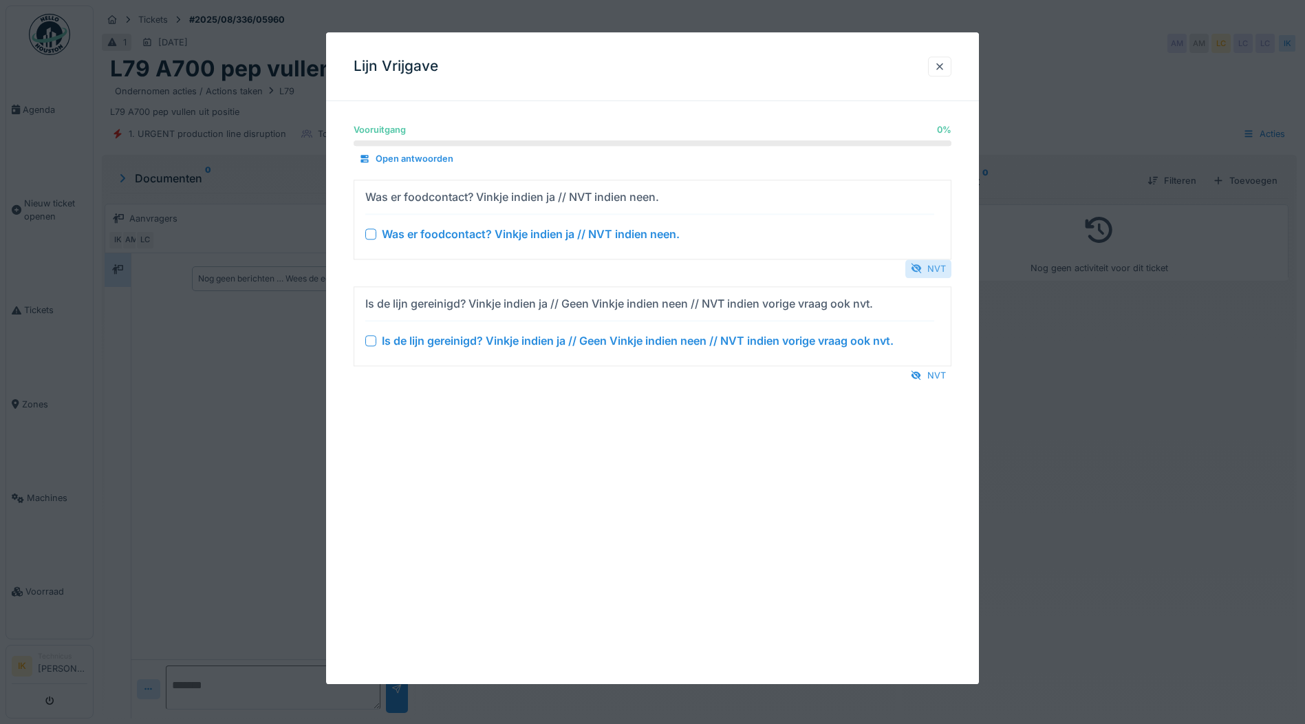
click at [946, 266] on div "NVT" at bounding box center [928, 268] width 46 height 19
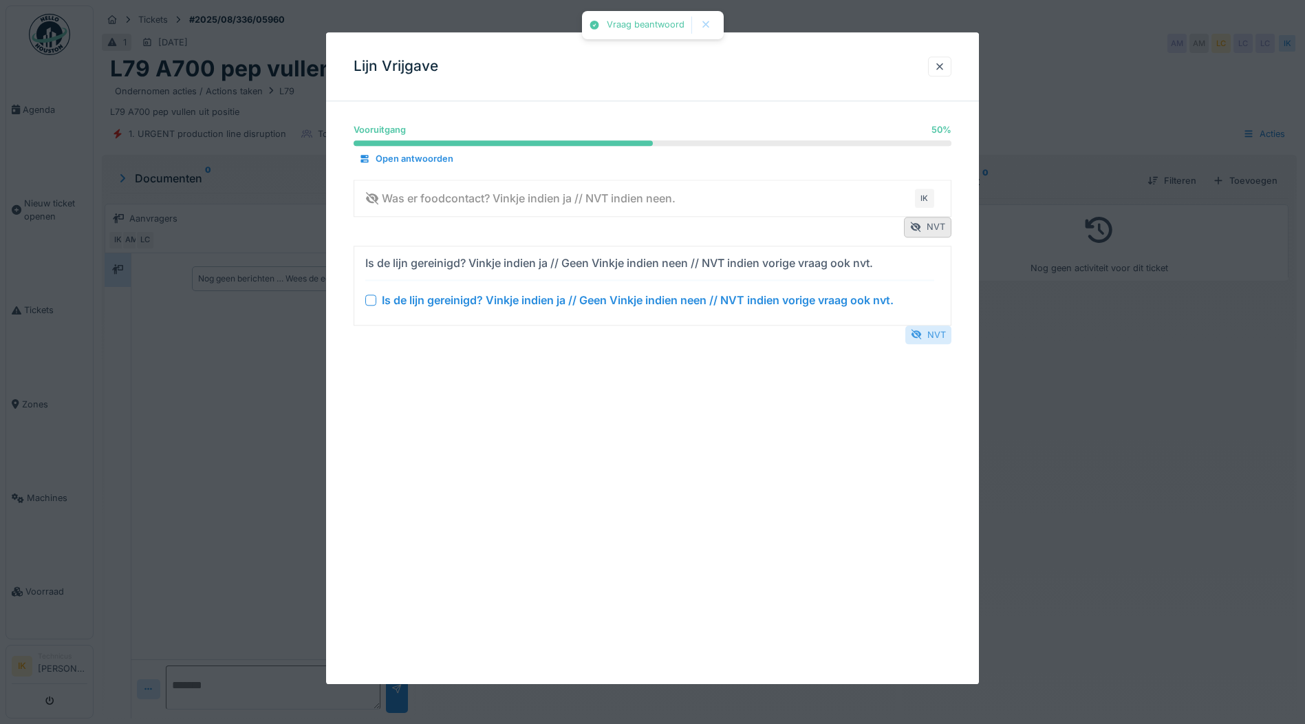
click at [929, 338] on div "NVT" at bounding box center [928, 334] width 46 height 19
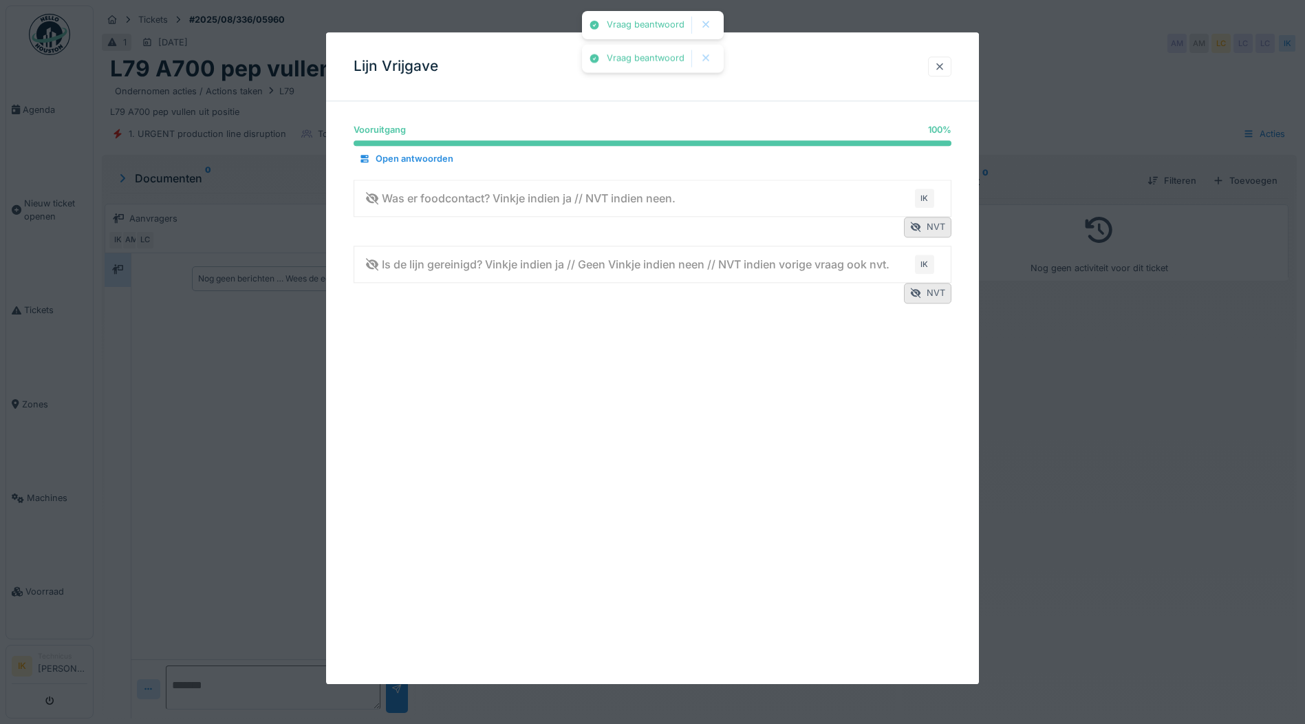
click at [942, 61] on div at bounding box center [939, 66] width 11 height 13
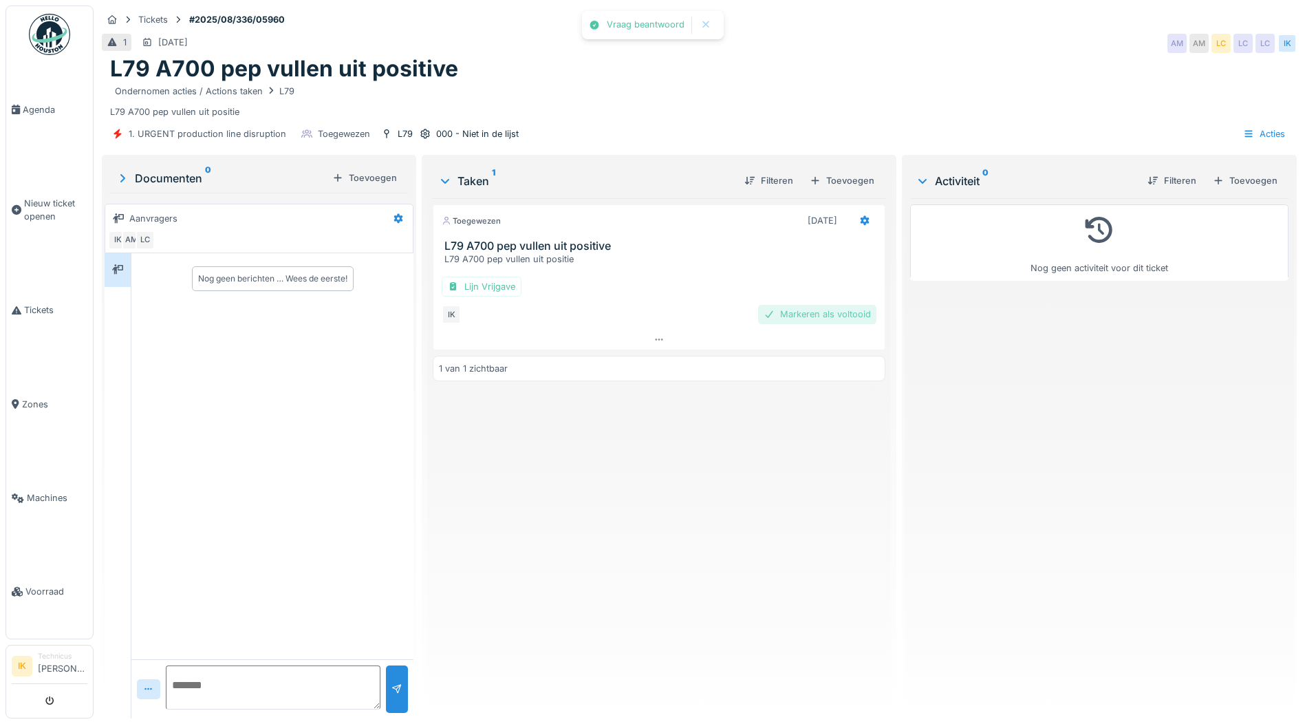
click at [834, 313] on div "Markeren als voltooid" at bounding box center [817, 314] width 118 height 19
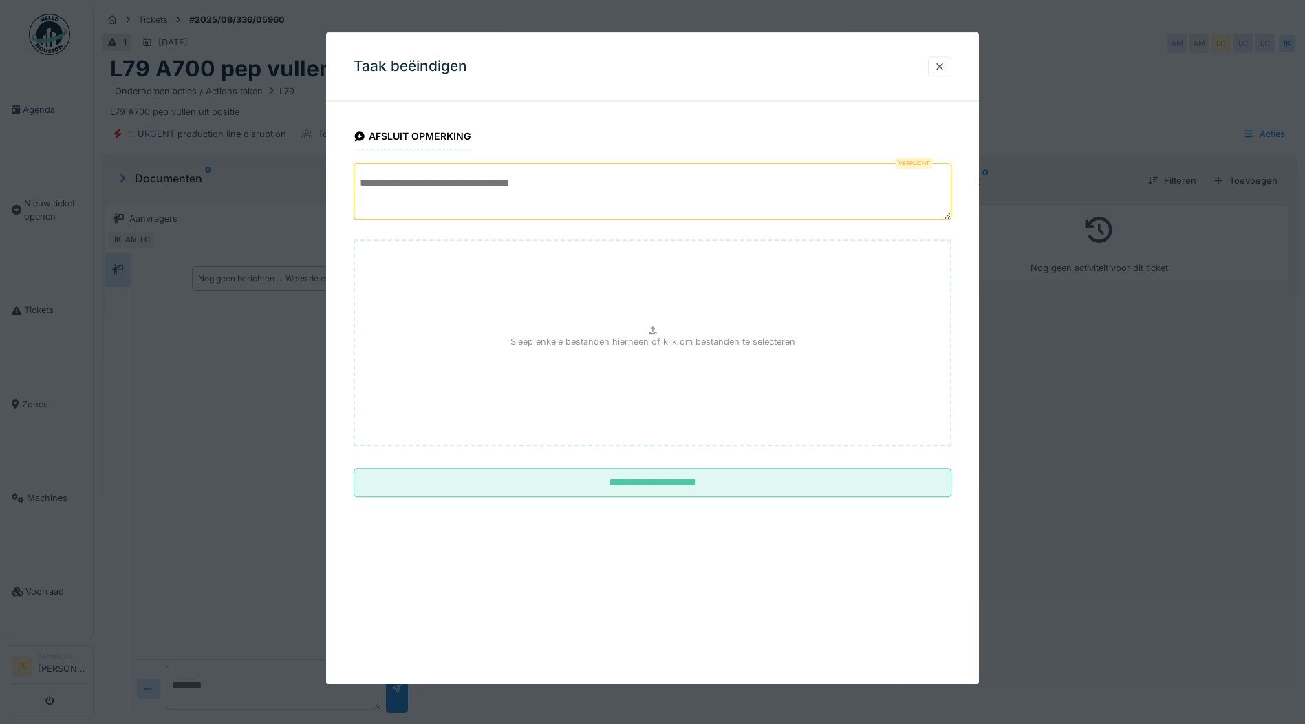
click at [424, 183] on textarea at bounding box center [653, 191] width 598 height 56
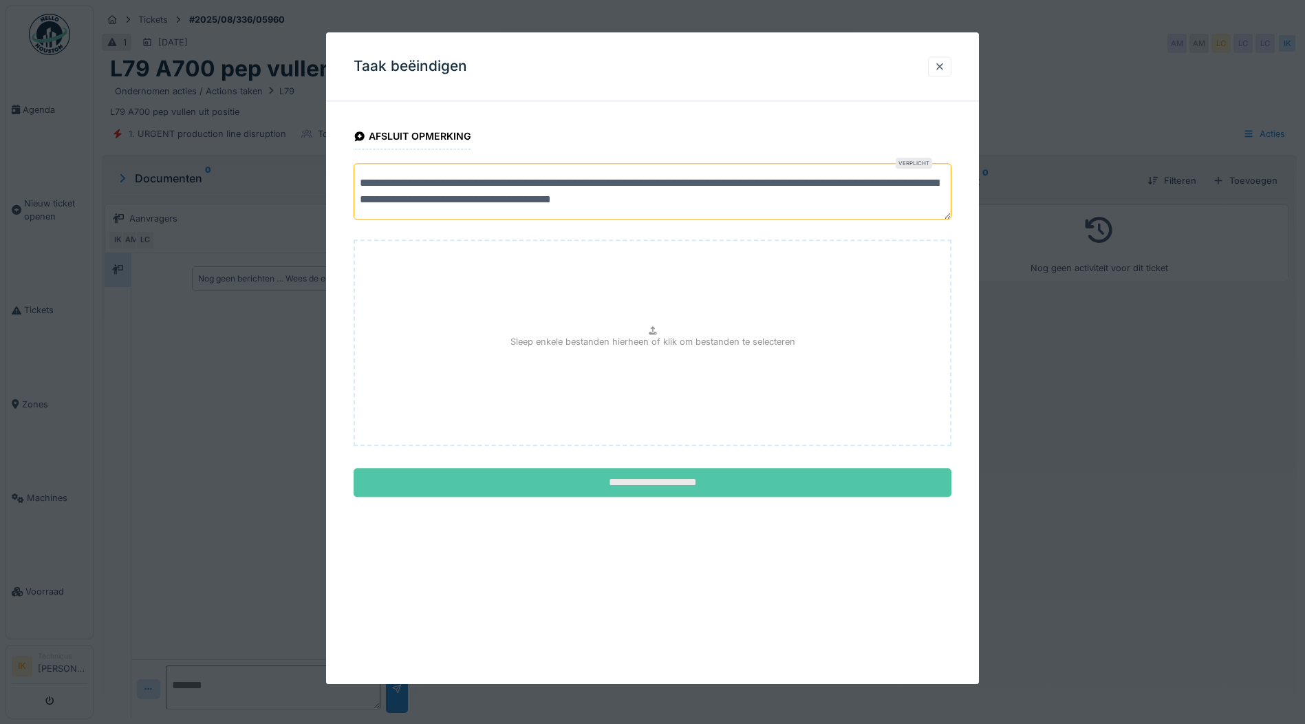
type textarea "**********"
click at [619, 485] on input "**********" at bounding box center [653, 482] width 598 height 29
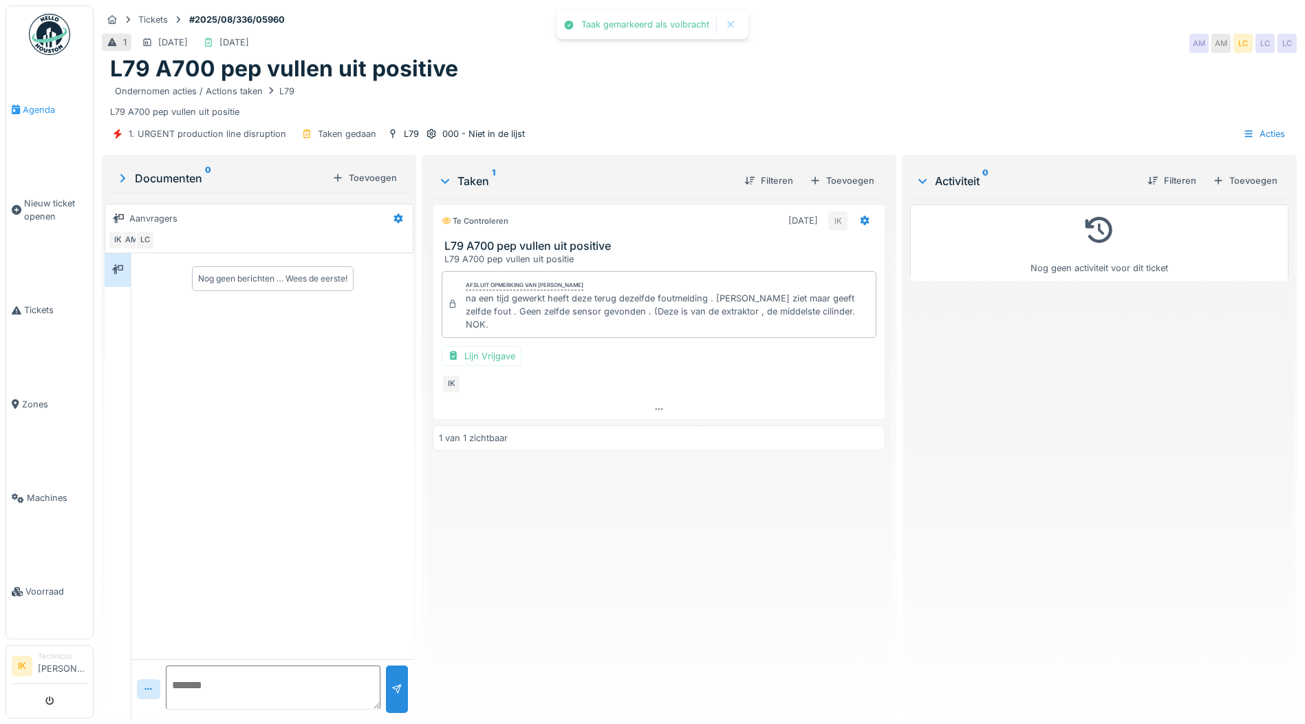
click at [35, 105] on span "Agenda" at bounding box center [55, 109] width 65 height 13
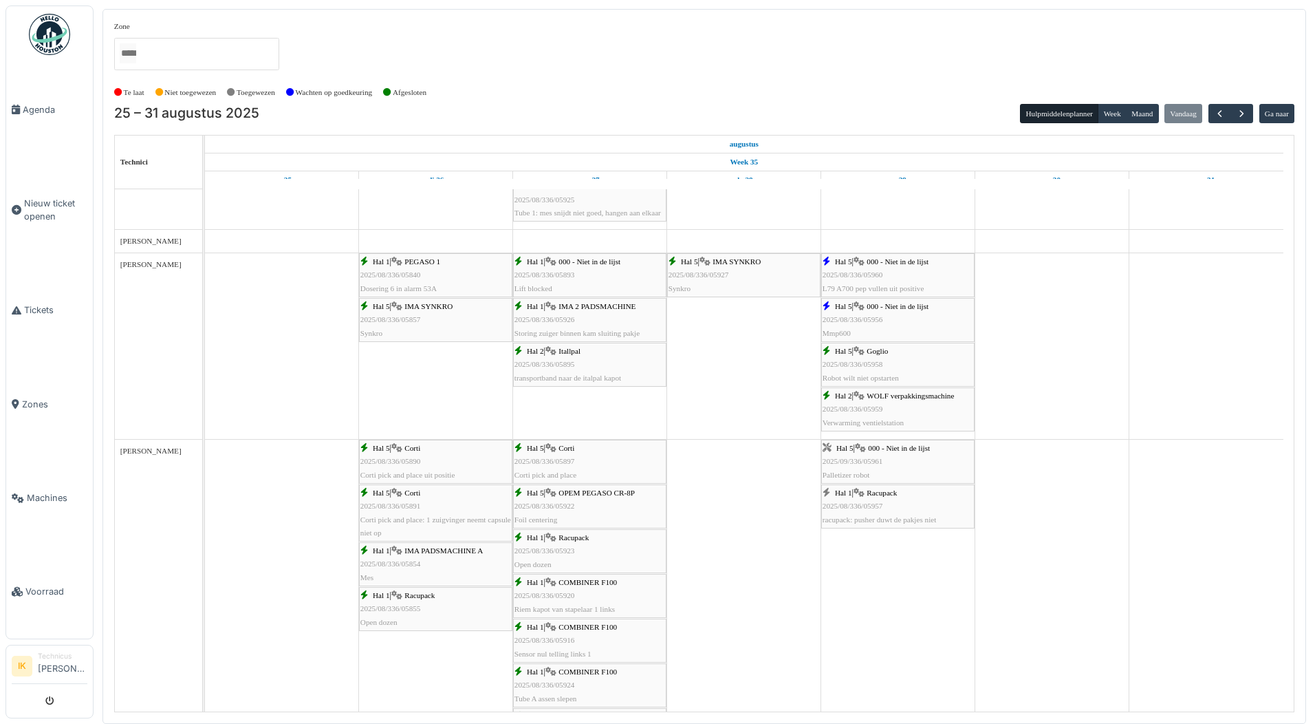
click at [838, 459] on span "2025/09/336/05961" at bounding box center [853, 461] width 61 height 8
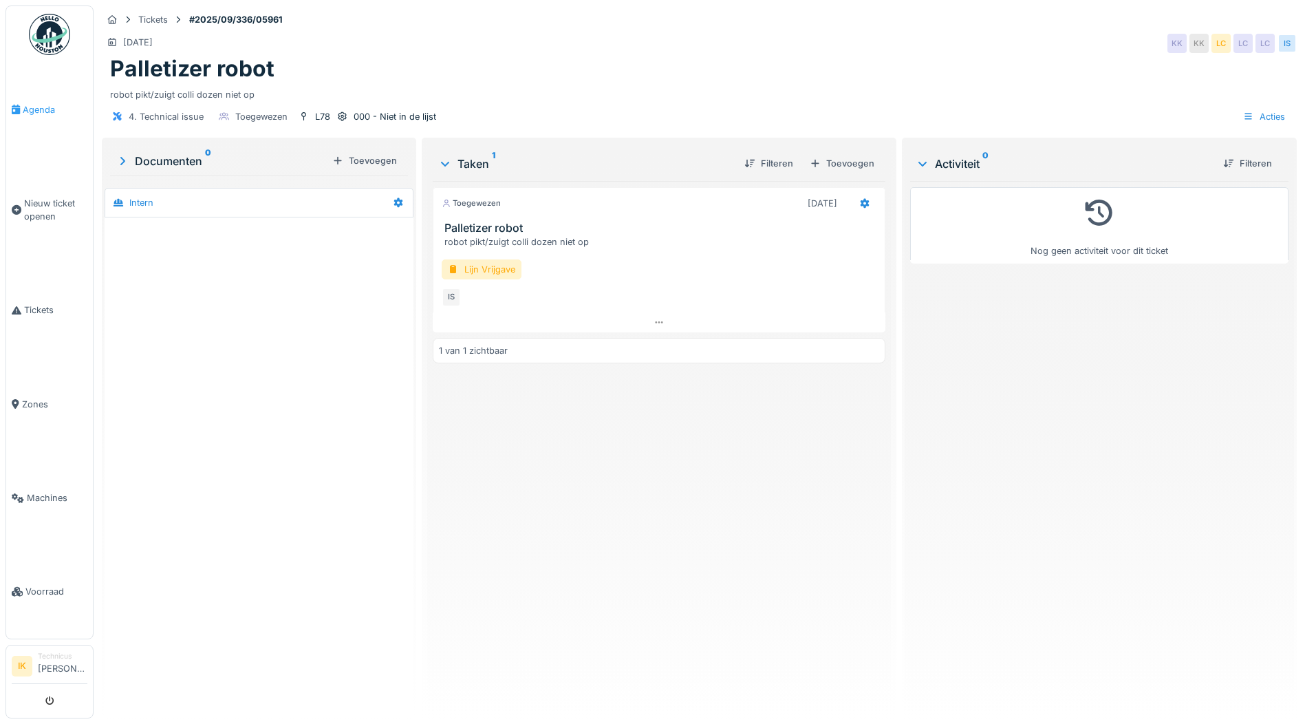
click at [39, 108] on span "Agenda" at bounding box center [55, 109] width 65 height 13
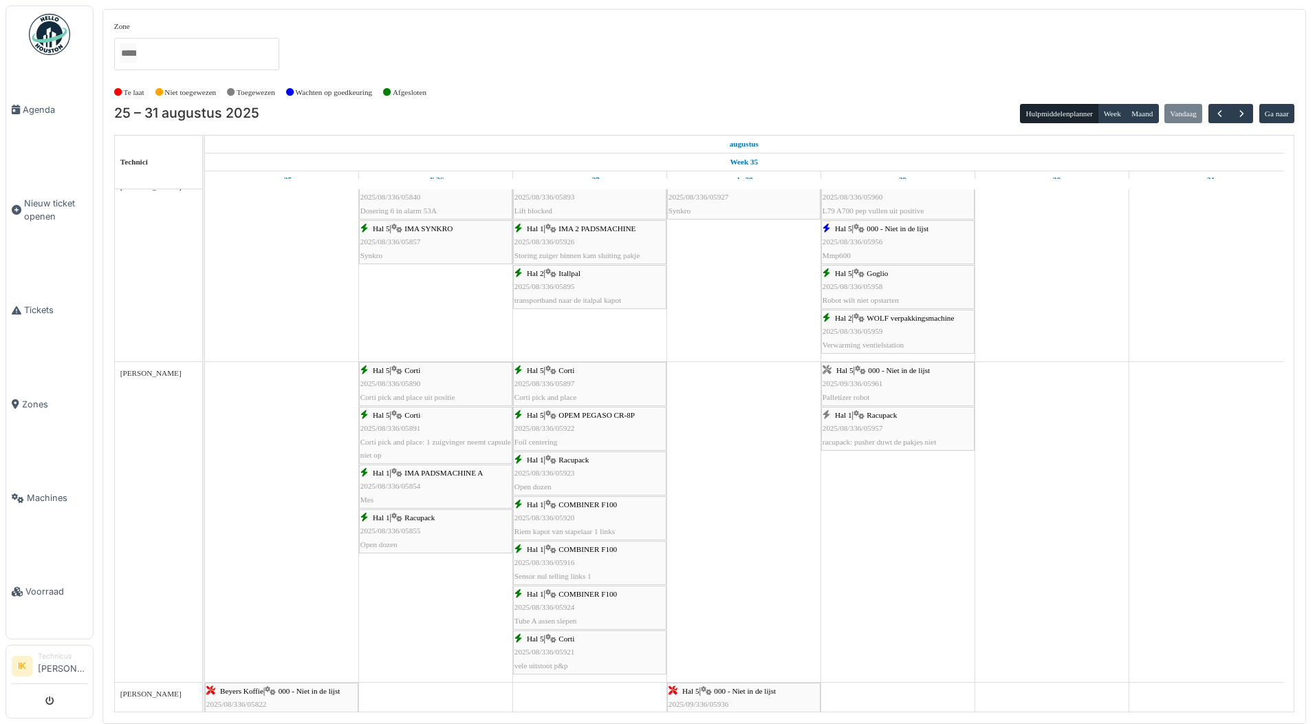
scroll to position [825, 0]
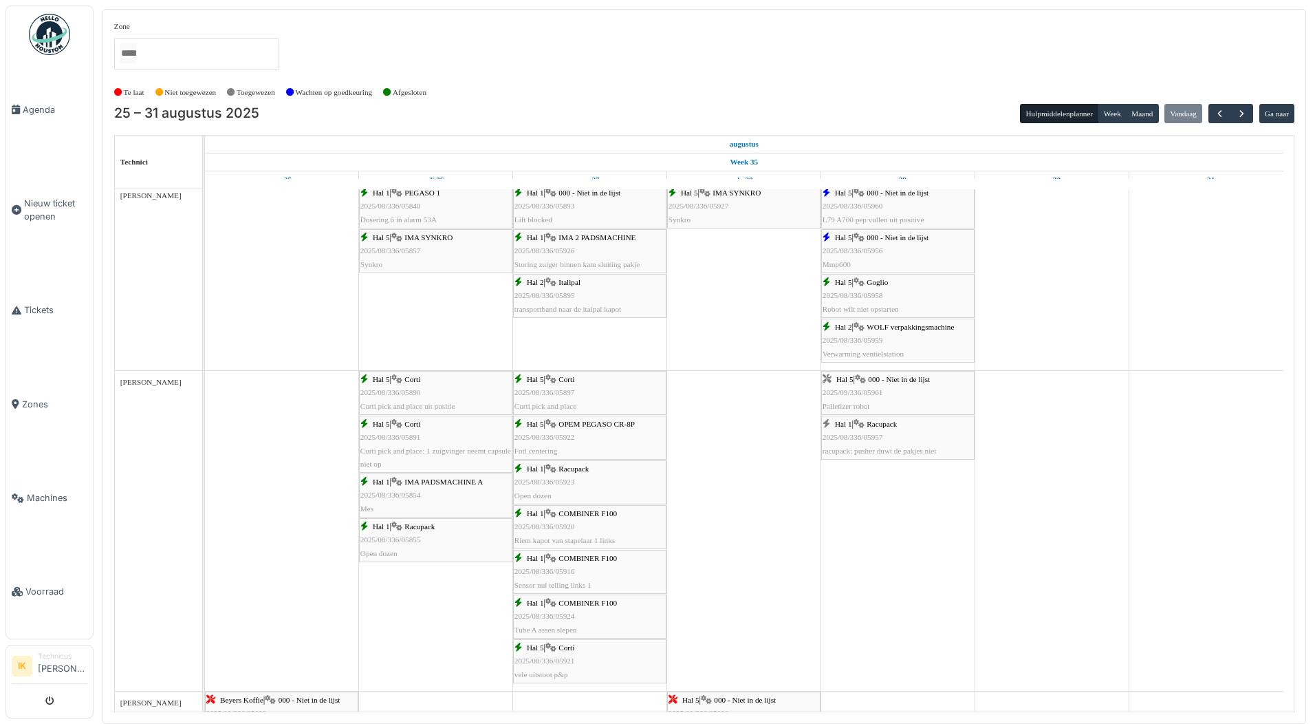
click at [882, 440] on span "2025/08/336/05957" at bounding box center [853, 437] width 61 height 8
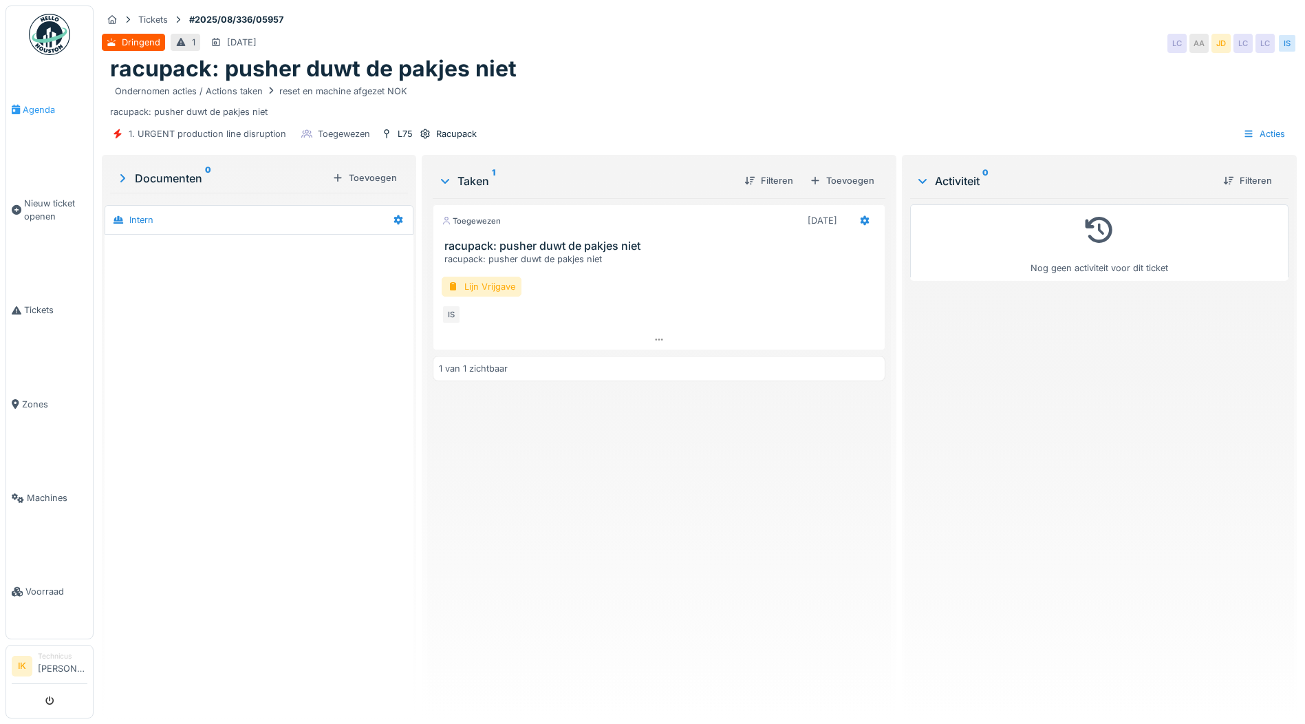
click at [33, 110] on span "Agenda" at bounding box center [55, 109] width 65 height 13
